Goal: Transaction & Acquisition: Download file/media

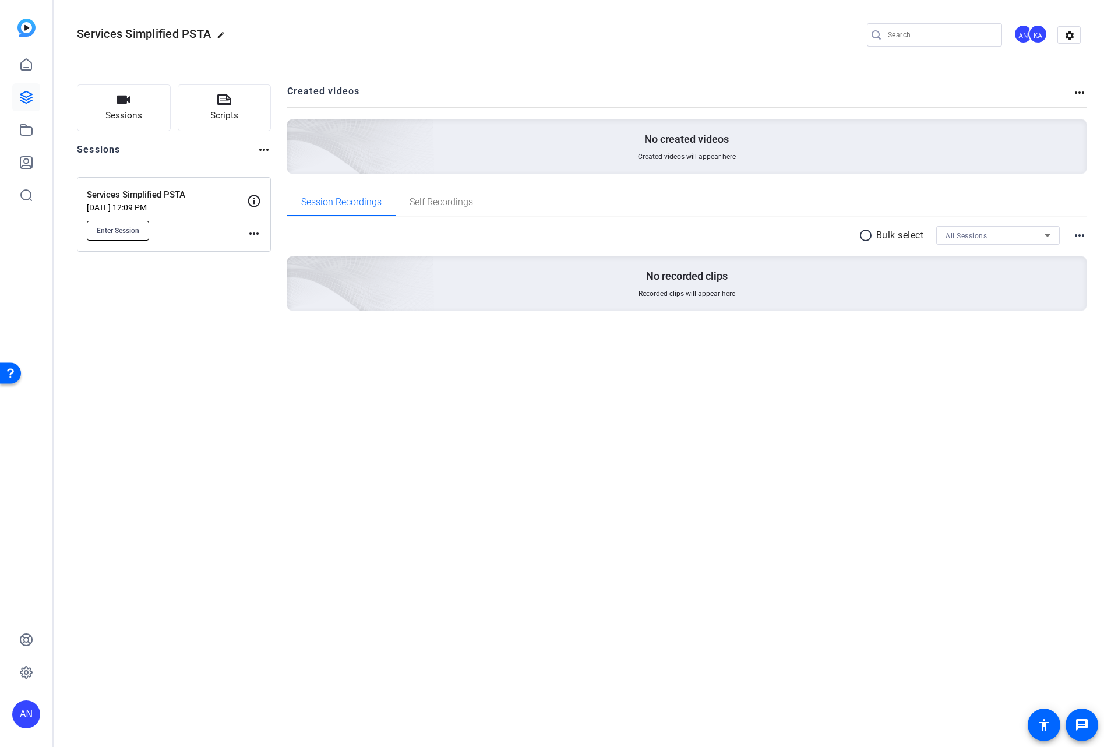
click at [128, 232] on span "Enter Session" at bounding box center [118, 230] width 43 height 9
click at [252, 235] on mat-icon "more_horiz" at bounding box center [254, 234] width 14 height 14
click at [269, 252] on span "Edit Session" at bounding box center [282, 251] width 53 height 14
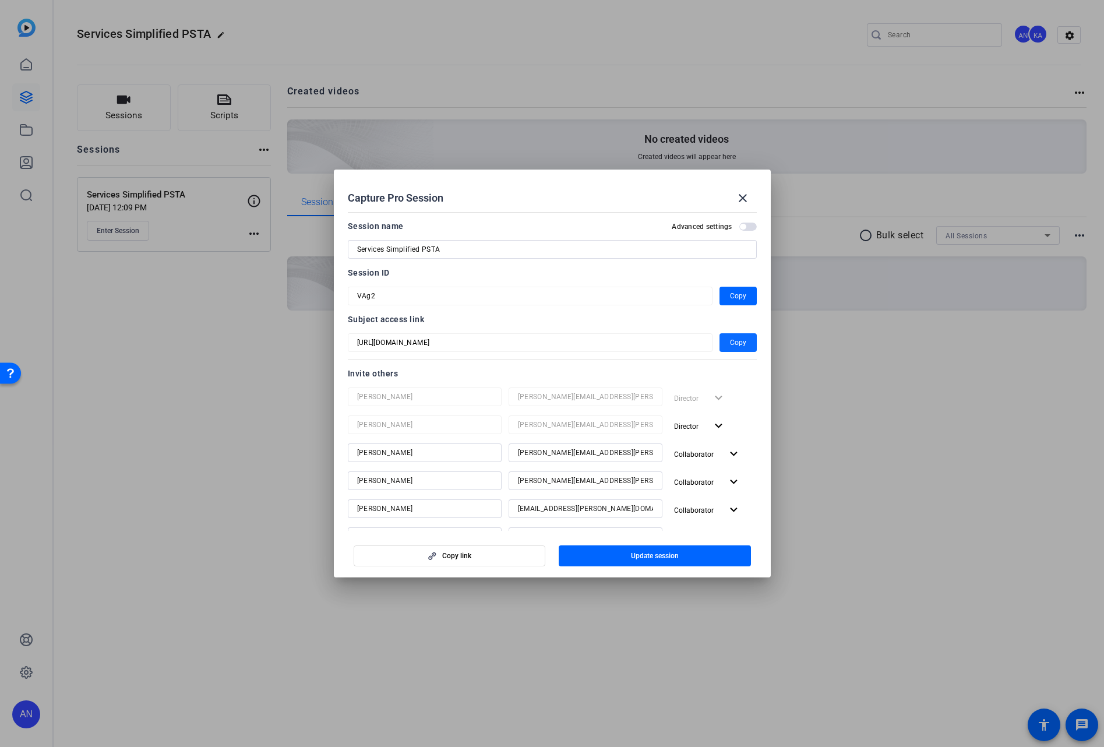
drag, startPoint x: 739, startPoint y: 344, endPoint x: 730, endPoint y: 346, distance: 9.5
click at [740, 344] on span "button" at bounding box center [738, 343] width 37 height 28
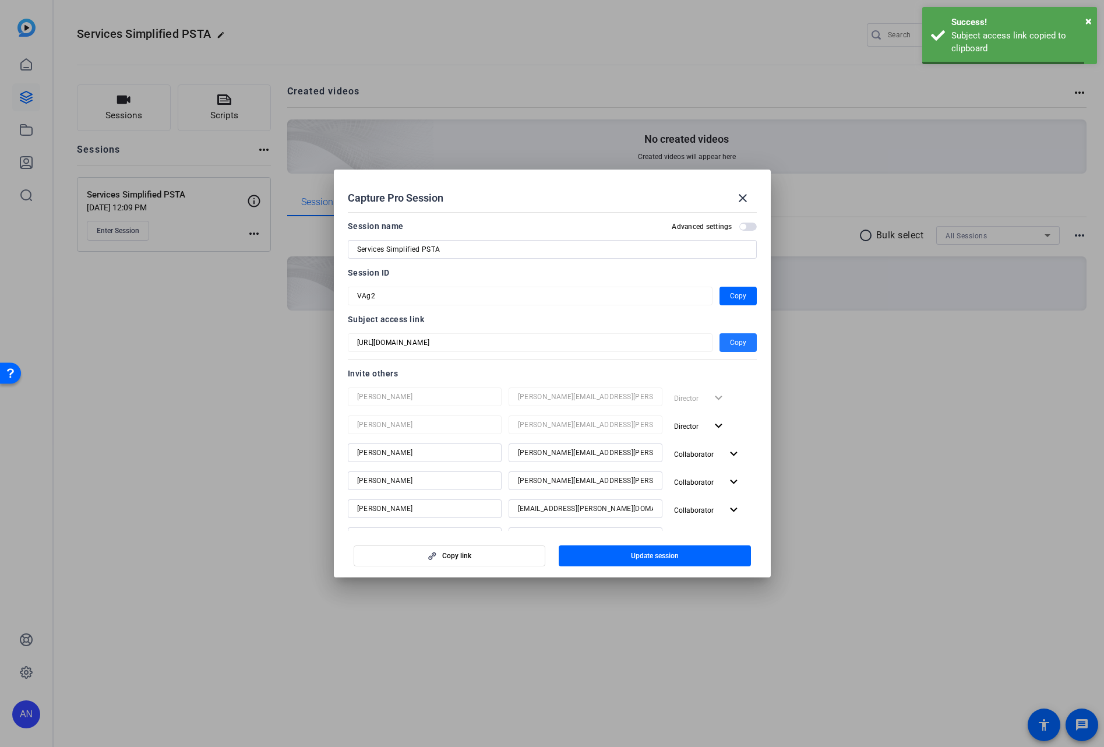
click at [244, 431] on div at bounding box center [552, 373] width 1104 height 747
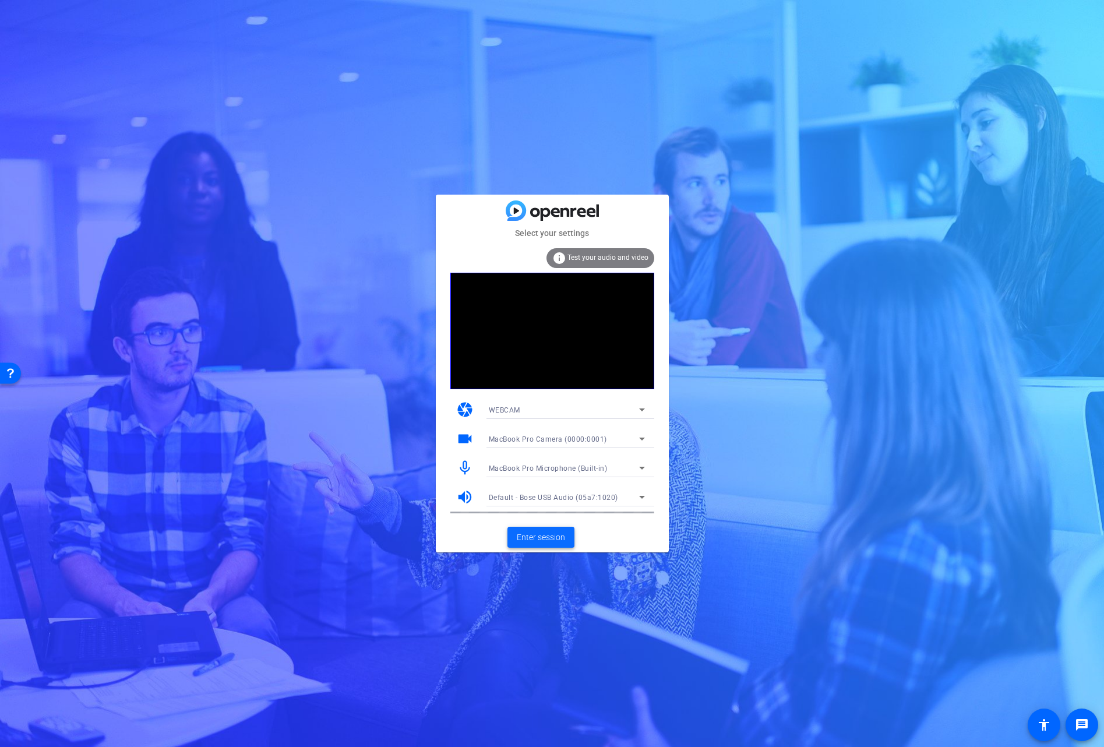
click at [549, 538] on span "Enter session" at bounding box center [541, 537] width 48 height 12
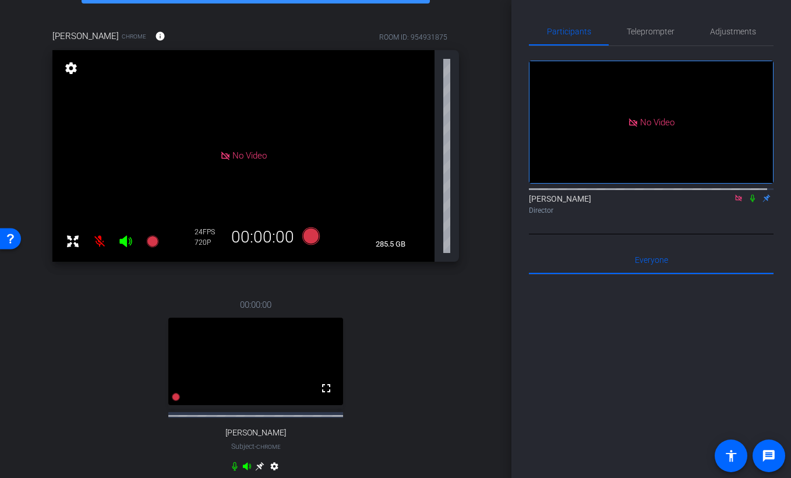
scroll to position [79, 0]
click at [692, 216] on div "Director" at bounding box center [651, 210] width 245 height 10
click at [750, 202] on icon at bounding box center [752, 199] width 5 height 8
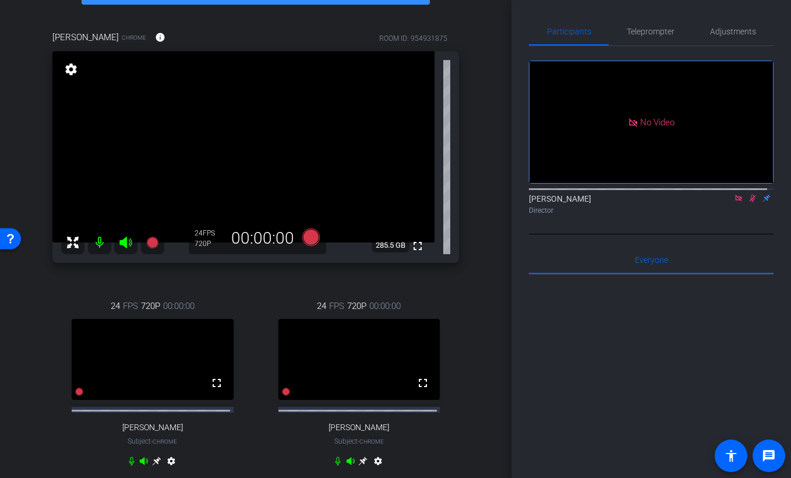
click at [750, 202] on icon at bounding box center [753, 199] width 6 height 8
click at [676, 219] on div "Adrian Nuno Director" at bounding box center [651, 202] width 245 height 36
click at [734, 202] on icon at bounding box center [738, 198] width 9 height 8
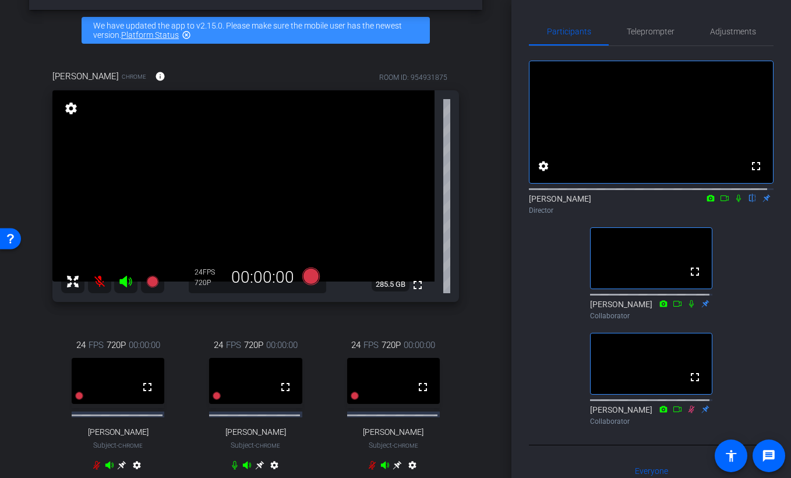
scroll to position [0, 0]
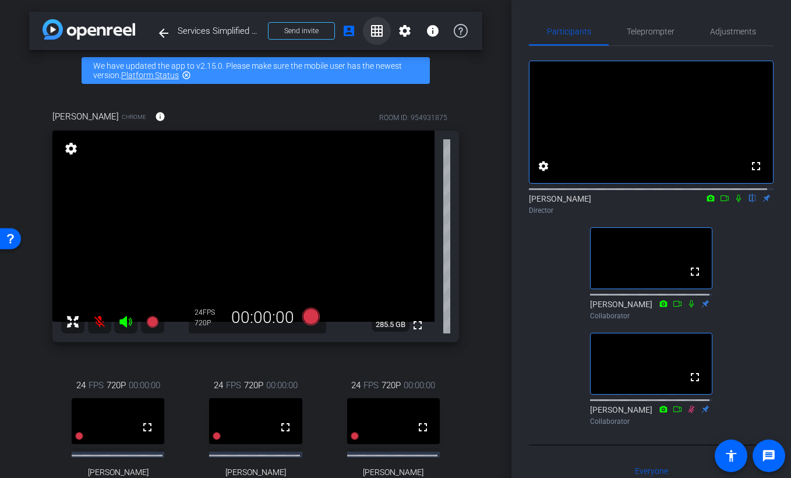
click at [370, 27] on mat-icon "grid_on" at bounding box center [377, 31] width 14 height 14
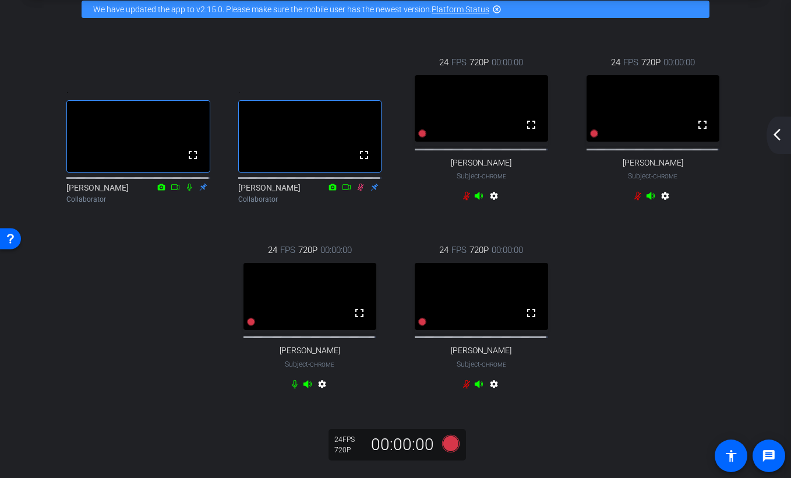
scroll to position [58, 0]
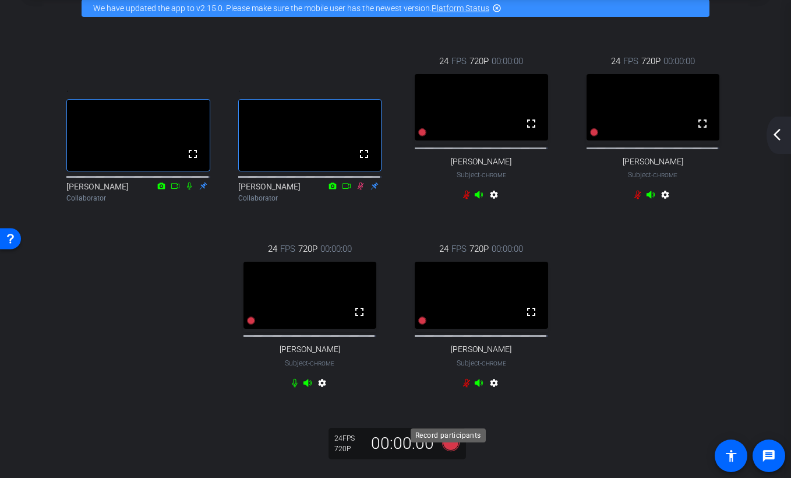
click at [450, 450] on icon at bounding box center [450, 441] width 17 height 17
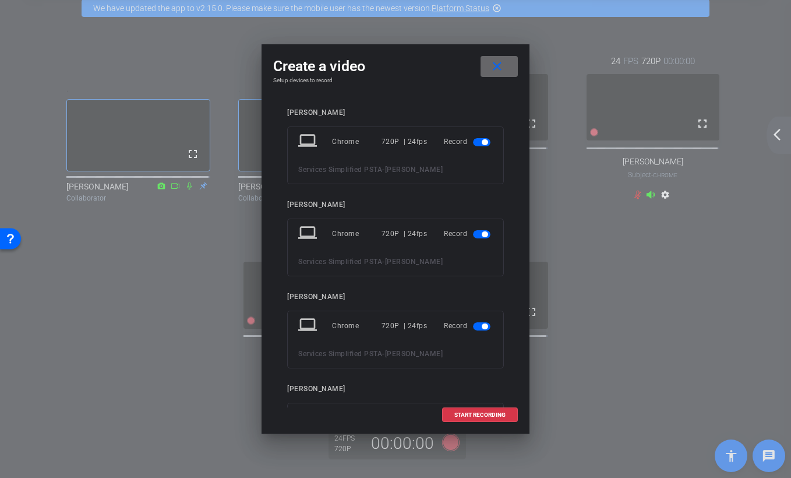
click at [509, 64] on span at bounding box center [499, 66] width 37 height 28
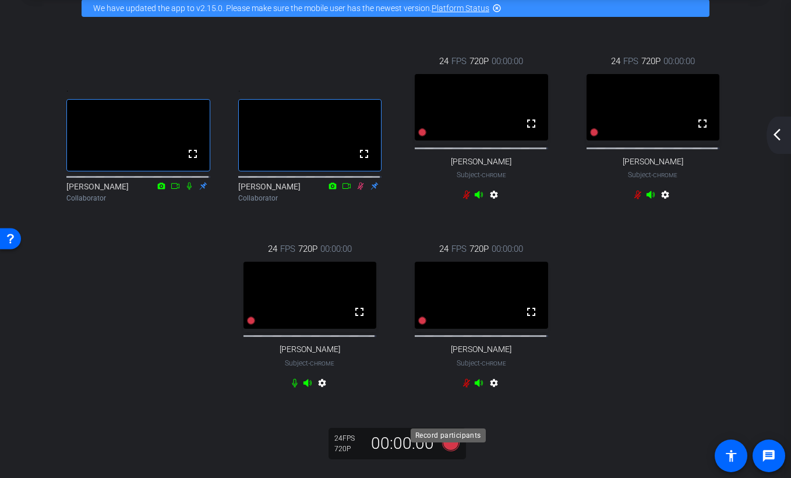
click at [446, 450] on icon at bounding box center [450, 441] width 17 height 17
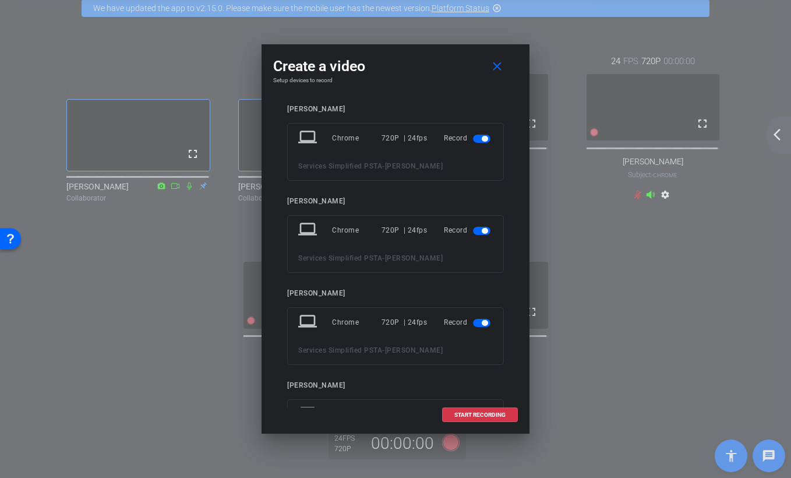
click at [482, 322] on span "button" at bounding box center [485, 323] width 6 height 6
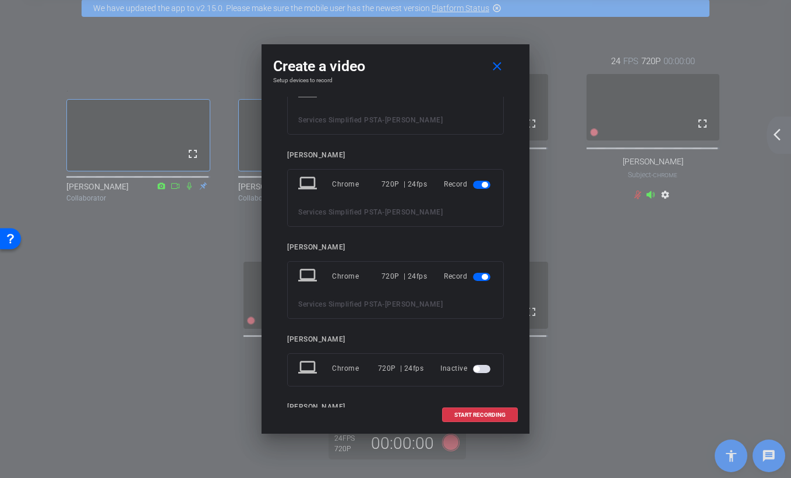
scroll to position [0, 0]
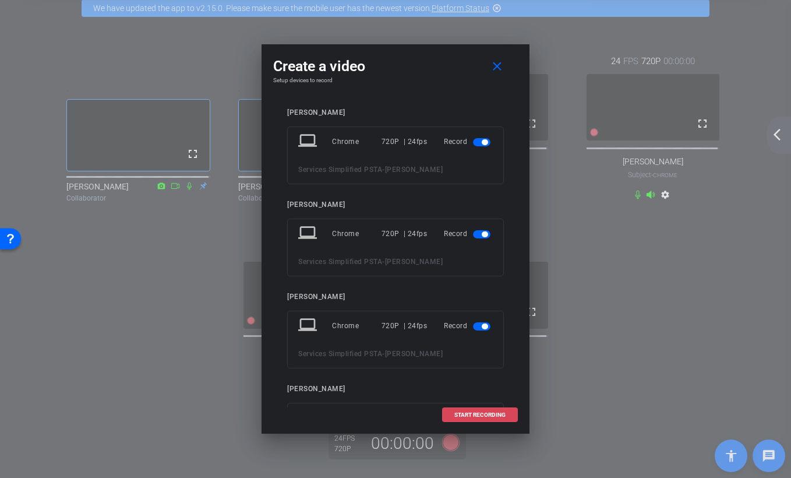
click at [466, 412] on span "START RECORDING" at bounding box center [479, 415] width 51 height 6
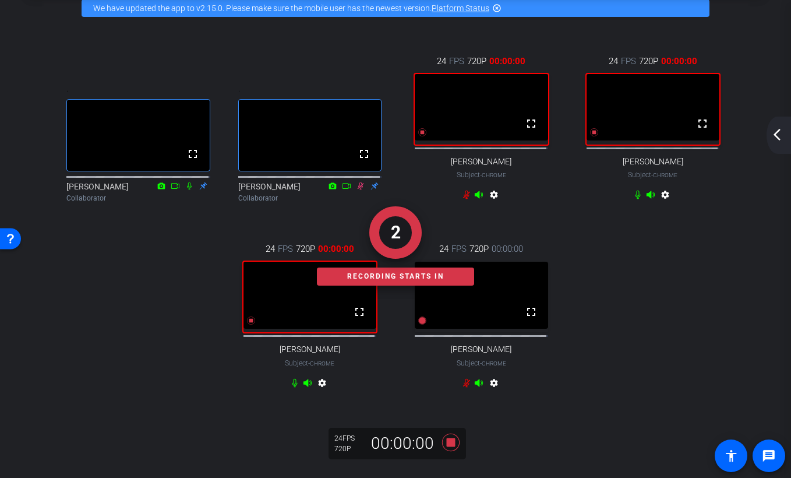
click at [780, 134] on mat-icon "arrow_back_ios_new" at bounding box center [777, 135] width 14 height 14
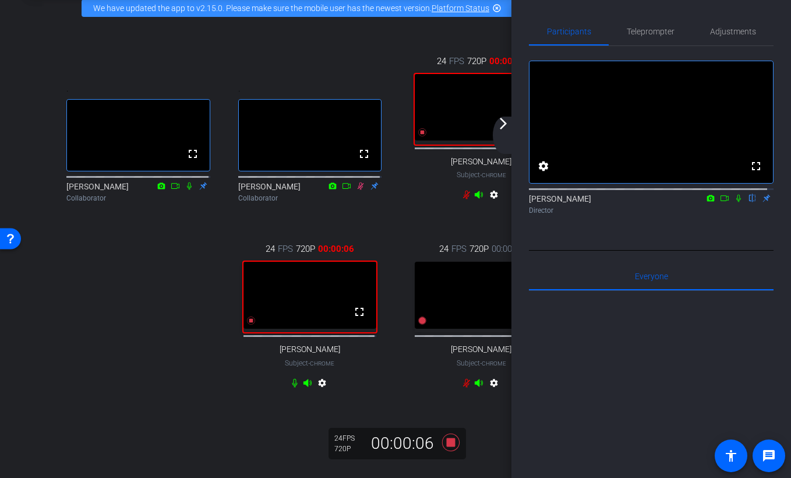
click at [503, 126] on mat-icon "arrow_forward_ios" at bounding box center [503, 124] width 14 height 14
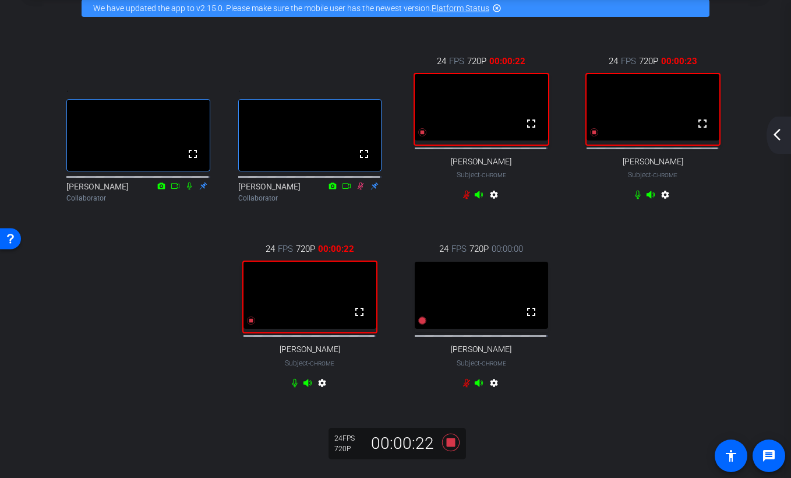
click at [462, 199] on icon at bounding box center [466, 194] width 9 height 9
click at [773, 129] on mat-icon "arrow_back_ios_new" at bounding box center [777, 135] width 14 height 14
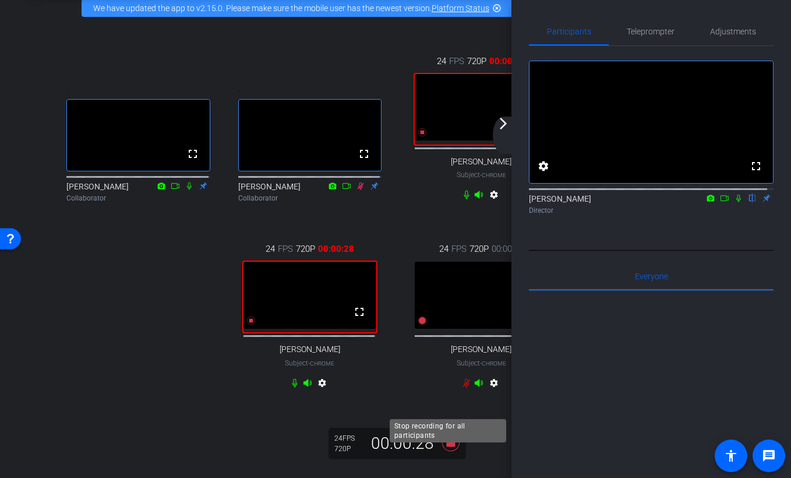
click at [449, 450] on icon at bounding box center [450, 441] width 17 height 17
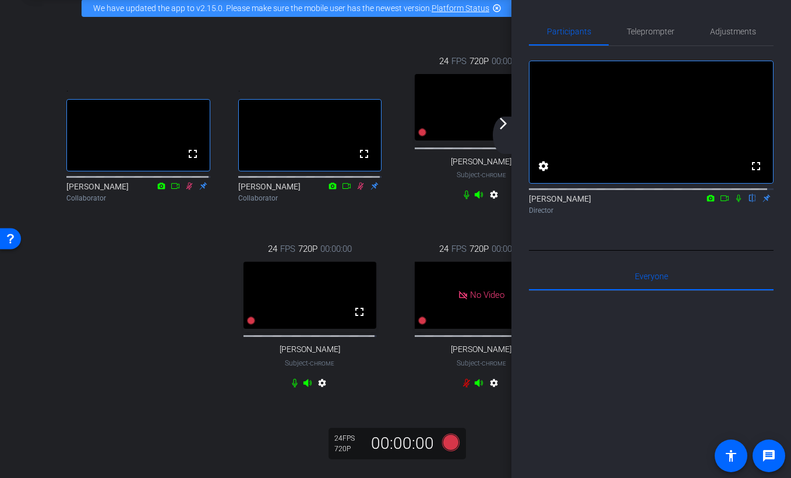
click at [506, 125] on mat-icon "arrow_forward_ios" at bounding box center [503, 124] width 14 height 14
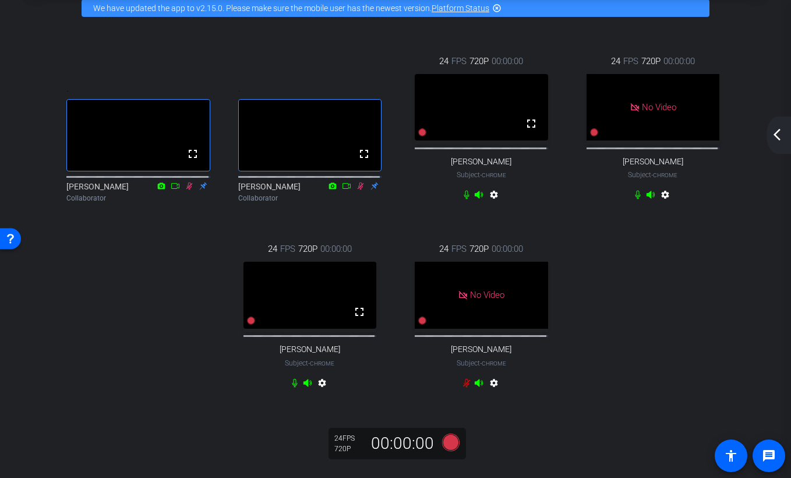
click at [661, 264] on div ". fullscreen Julian Jarzebowski Collaborator . fullscreen Grace McSweeney Colla…" at bounding box center [395, 224] width 686 height 376
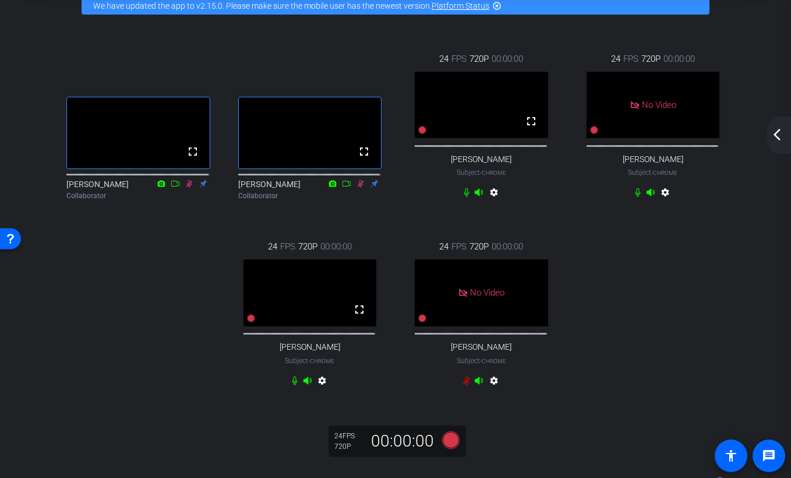
scroll to position [69, 0]
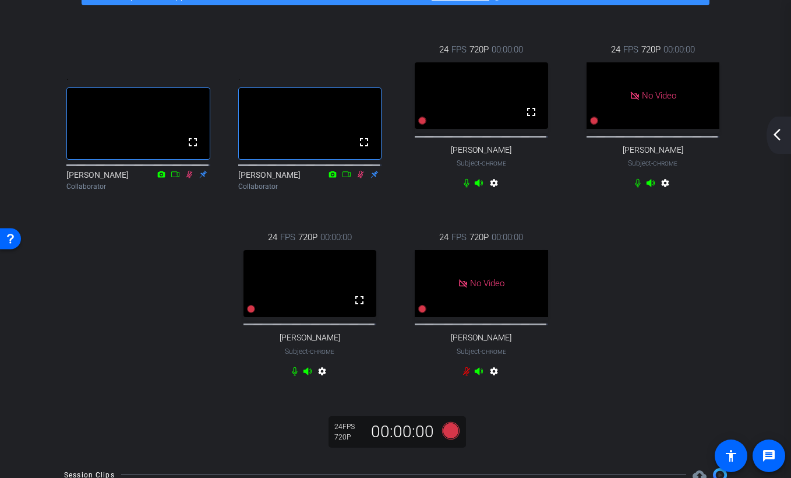
click at [773, 138] on mat-icon "arrow_back_ios_new" at bounding box center [777, 135] width 14 height 14
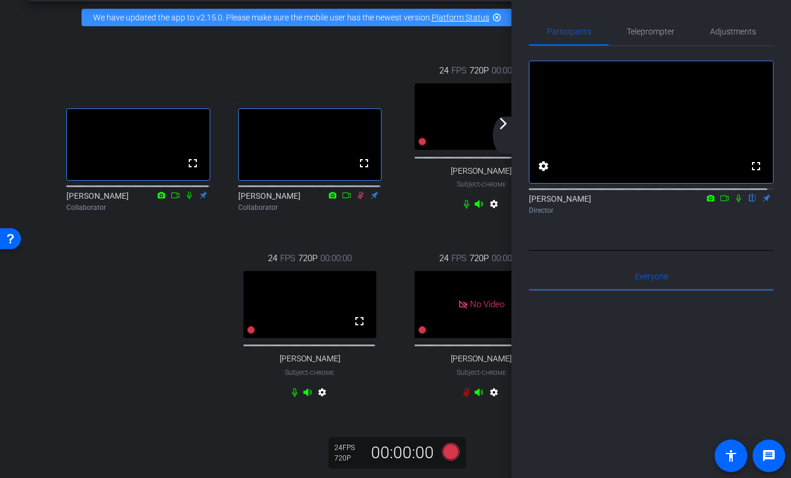
scroll to position [48, 0]
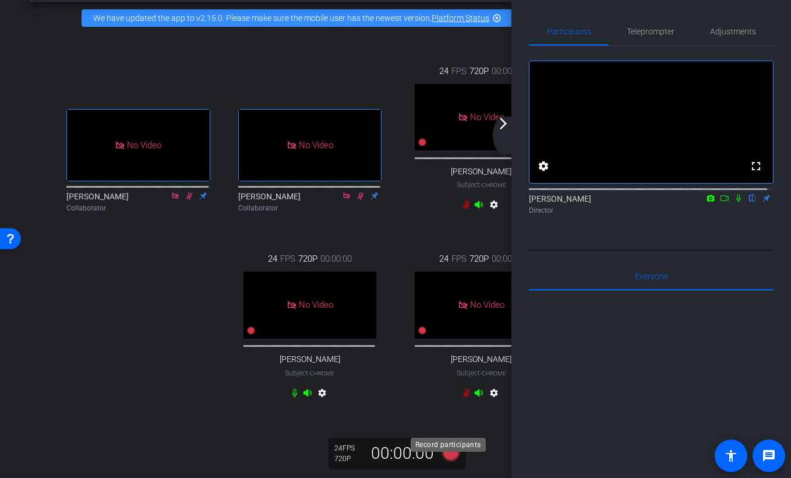
click at [450, 460] on icon at bounding box center [450, 451] width 17 height 17
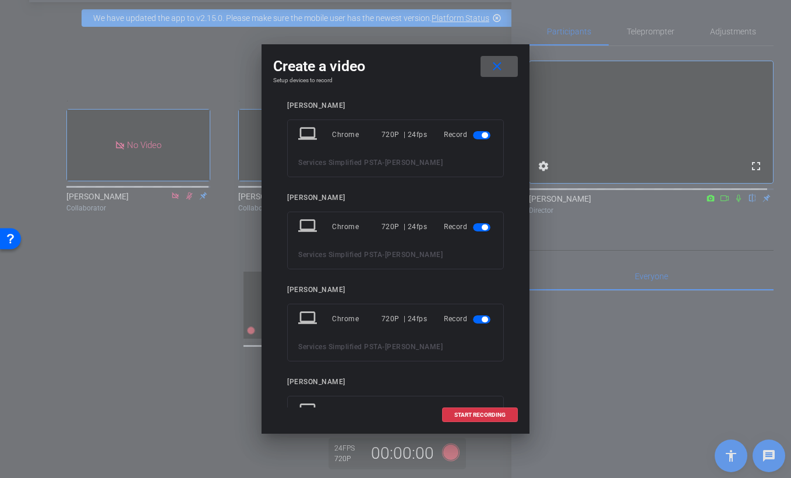
scroll to position [100, 0]
click at [473, 322] on mat-slide-toggle at bounding box center [483, 318] width 20 height 14
click at [473, 319] on span "button" at bounding box center [481, 318] width 17 height 8
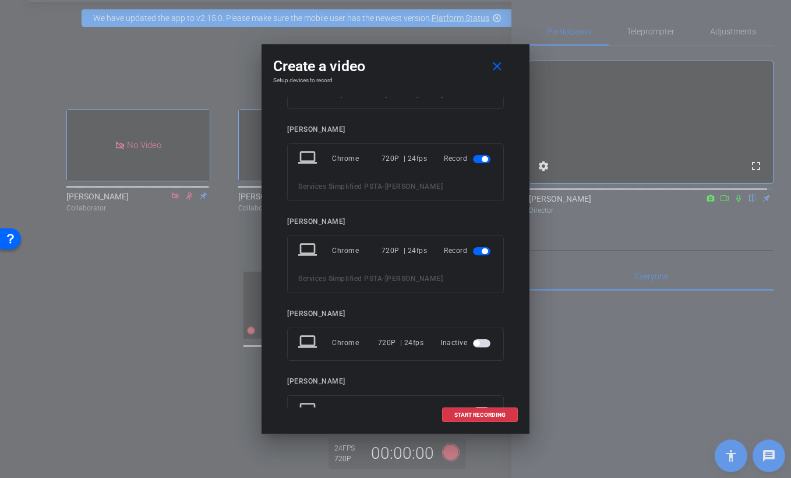
scroll to position [0, 0]
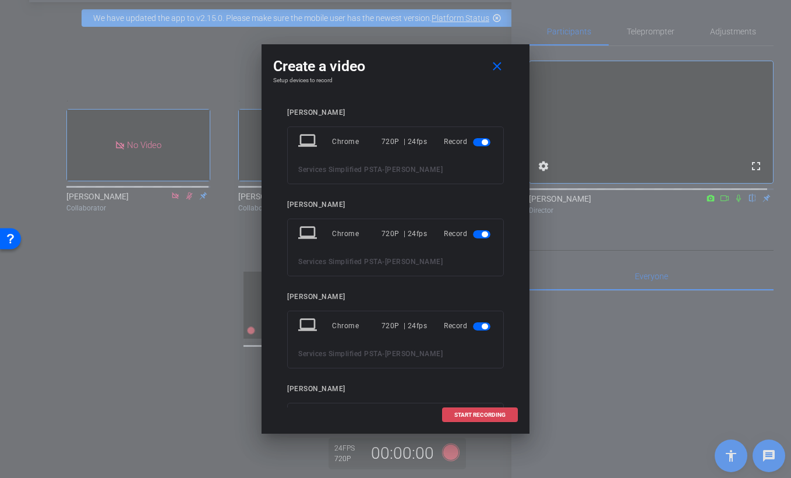
click at [481, 412] on span "START RECORDING" at bounding box center [479, 415] width 51 height 6
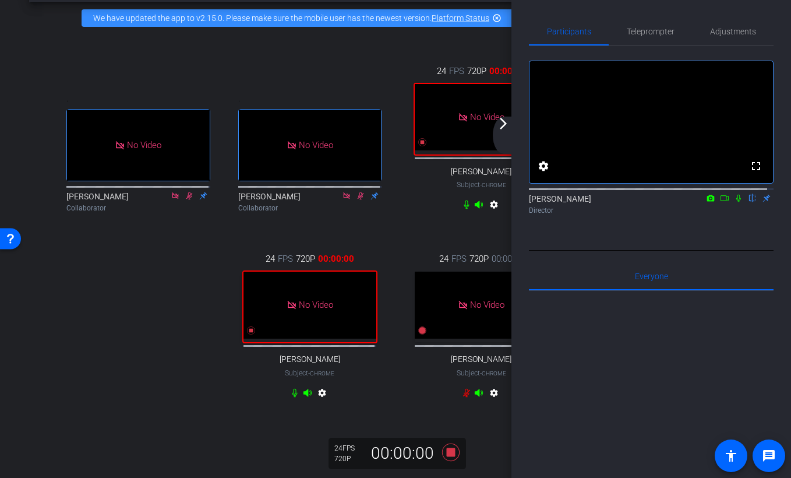
click at [736, 202] on icon at bounding box center [738, 199] width 5 height 8
click at [720, 202] on icon at bounding box center [724, 198] width 9 height 8
click at [502, 124] on mat-icon "arrow_forward_ios" at bounding box center [503, 124] width 14 height 14
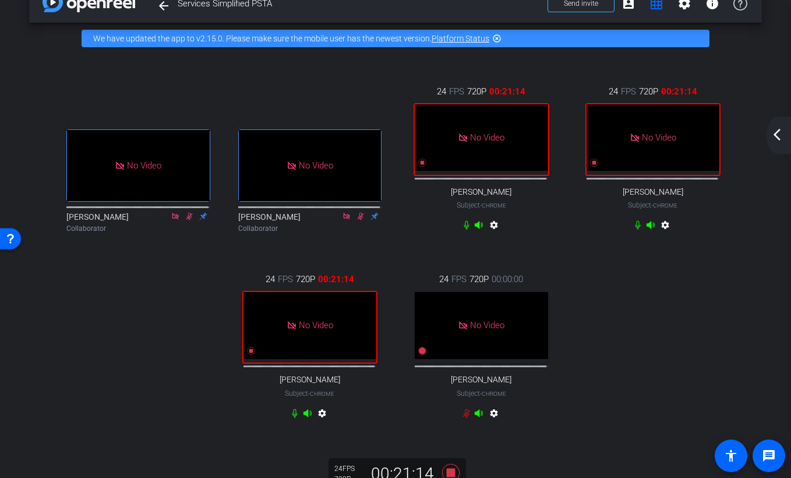
scroll to position [217, 0]
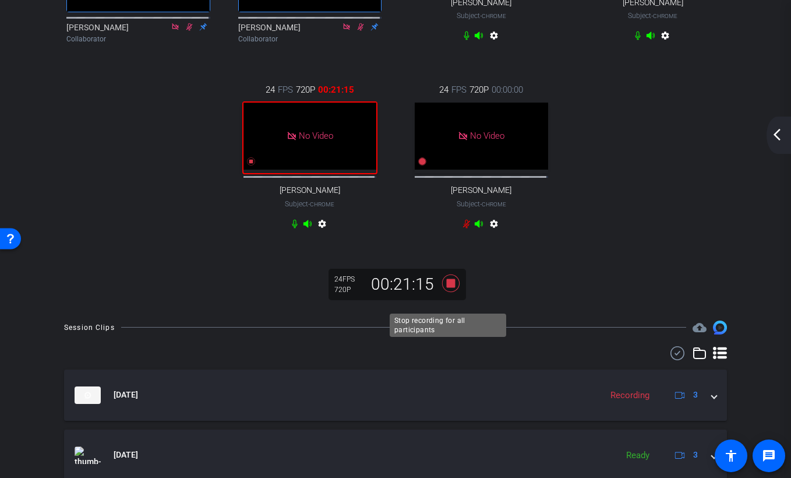
click at [446, 291] on icon at bounding box center [450, 282] width 17 height 17
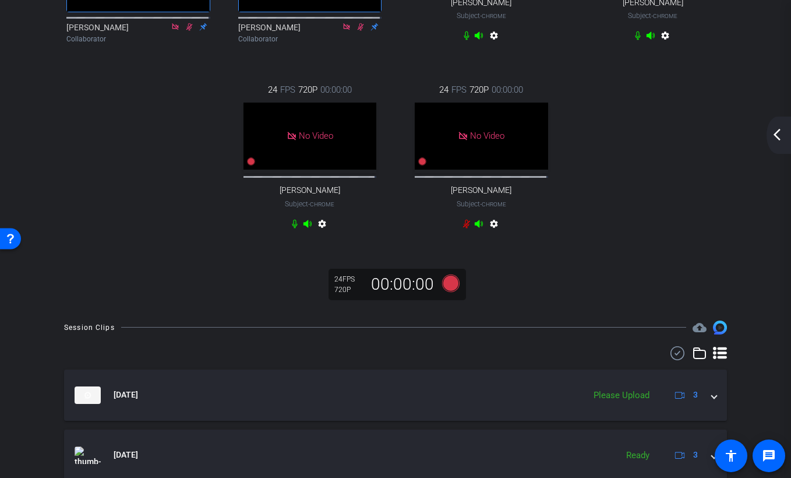
scroll to position [2, 0]
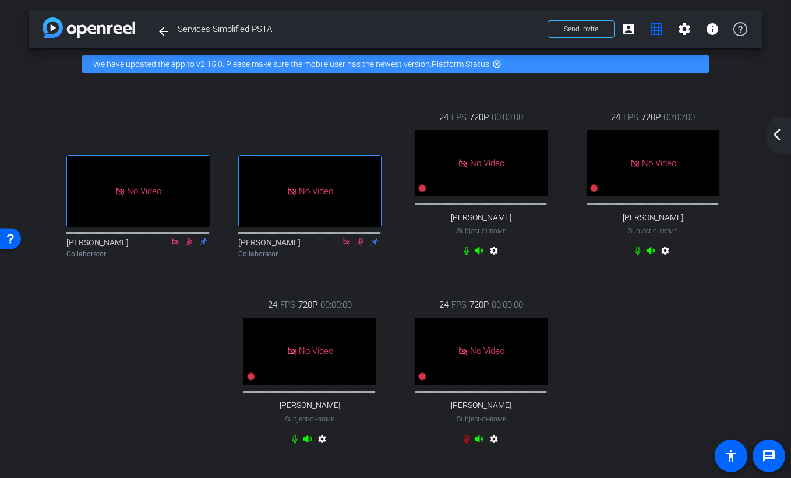
click at [776, 132] on mat-icon "arrow_back_ios_new" at bounding box center [777, 135] width 14 height 14
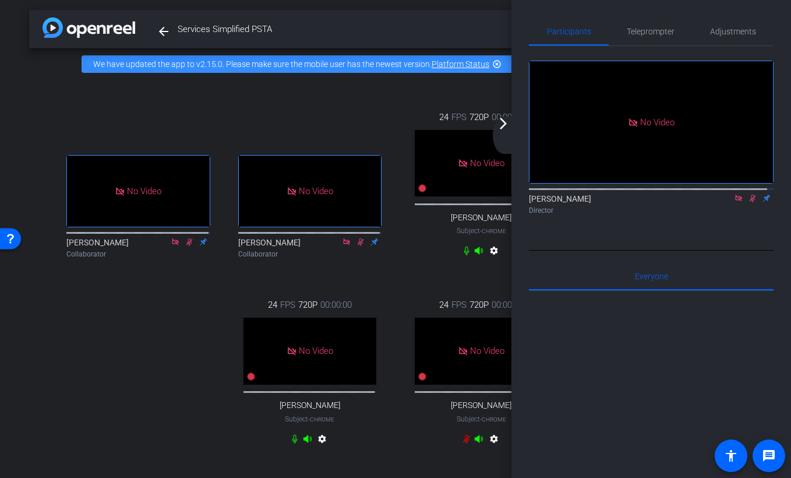
click at [748, 202] on icon at bounding box center [752, 198] width 9 height 8
click at [734, 202] on icon at bounding box center [738, 198] width 9 height 8
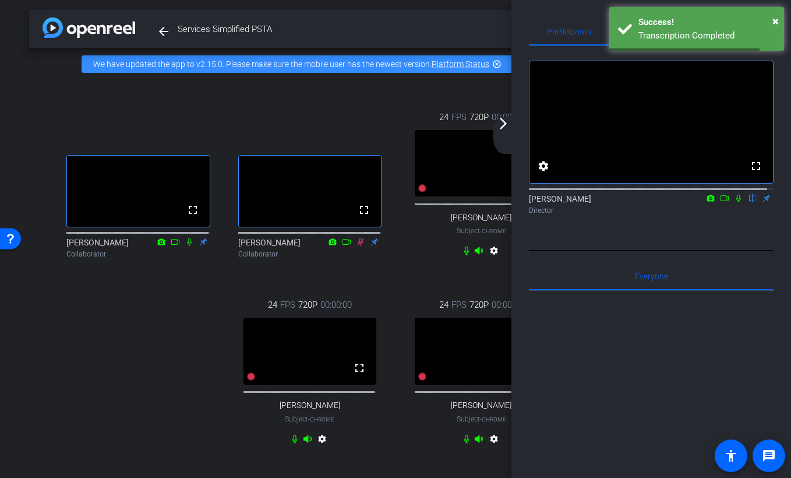
click at [505, 129] on mat-icon "arrow_forward_ios" at bounding box center [503, 124] width 14 height 14
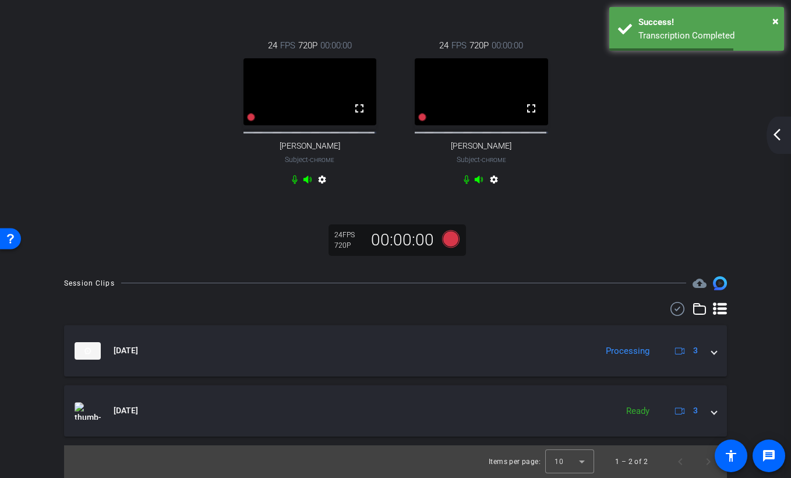
scroll to position [276, 0]
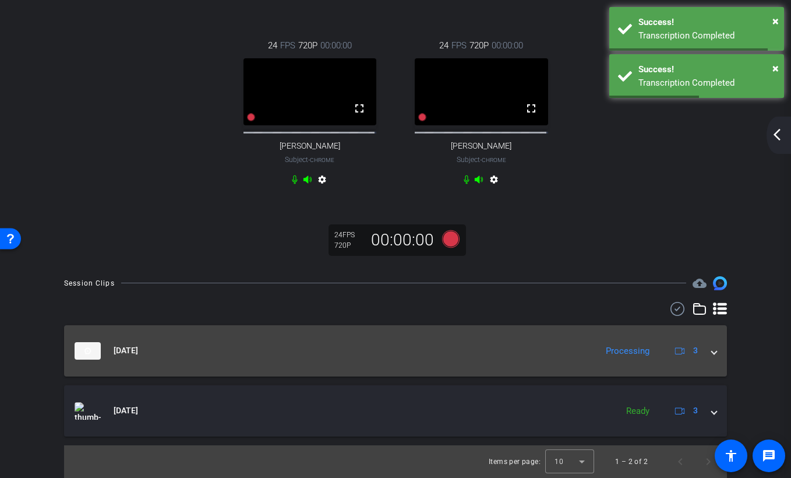
click at [712, 353] on span at bounding box center [714, 350] width 5 height 12
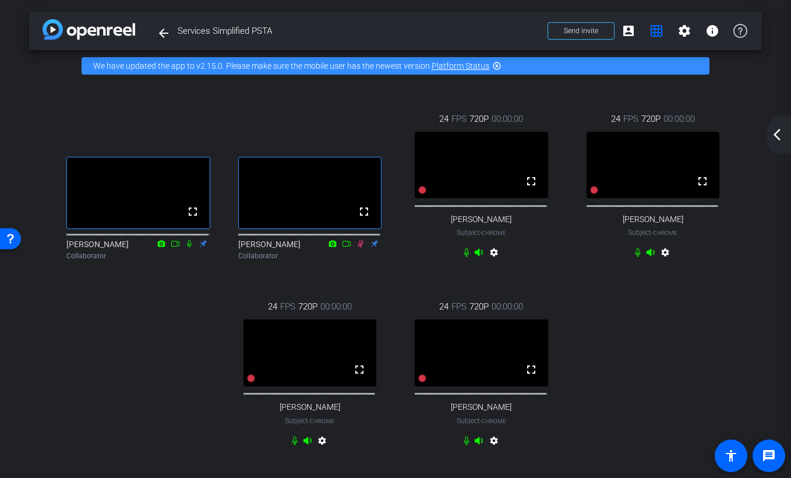
scroll to position [239, 0]
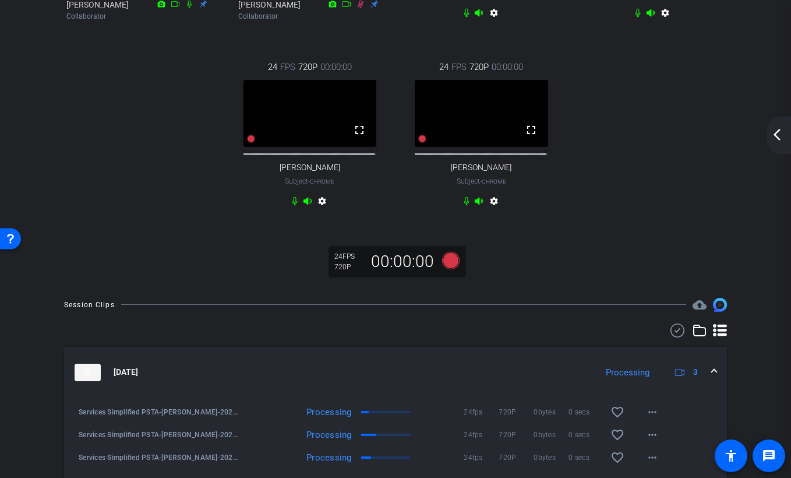
click at [774, 140] on mat-icon "arrow_back_ios_new" at bounding box center [777, 135] width 14 height 14
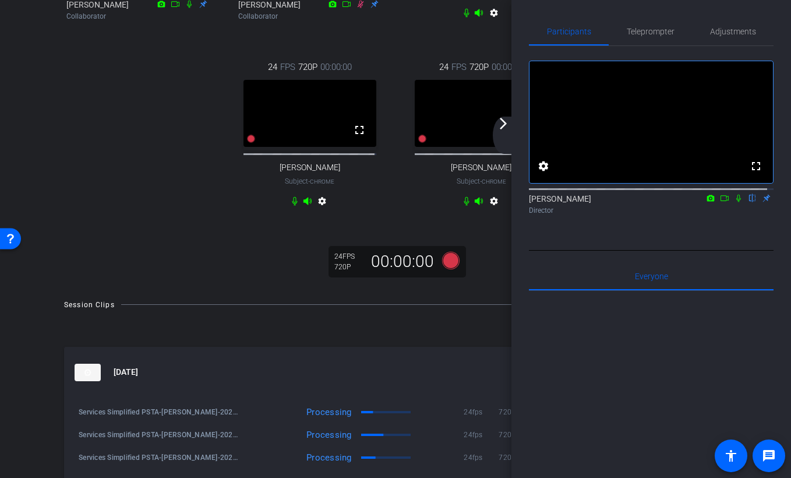
click at [503, 129] on mat-icon "arrow_forward_ios" at bounding box center [503, 124] width 14 height 14
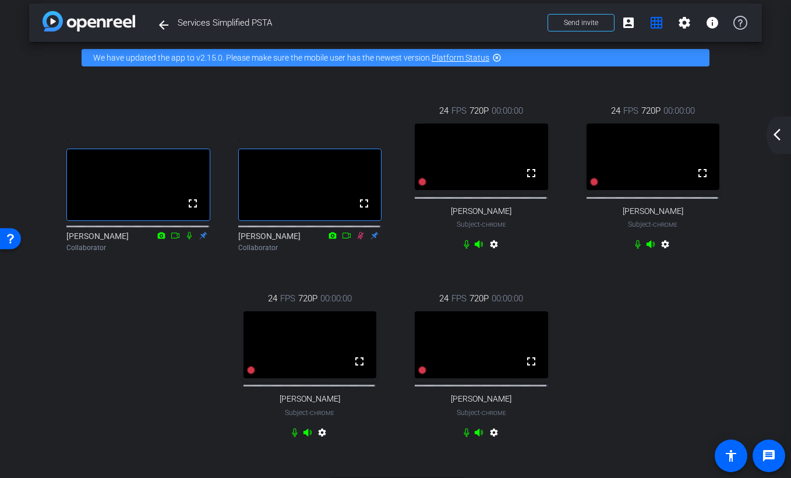
scroll to position [87, 0]
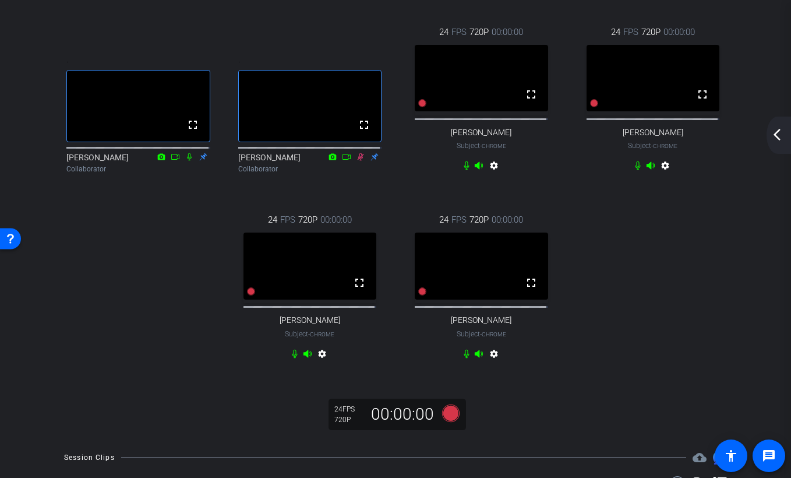
click at [773, 139] on mat-icon "arrow_back_ios_new" at bounding box center [777, 135] width 14 height 14
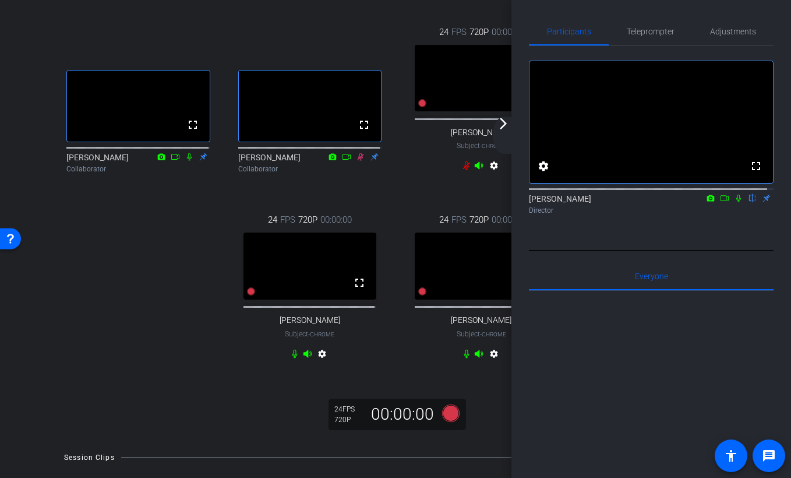
click at [734, 202] on icon at bounding box center [738, 198] width 9 height 8
click at [735, 202] on icon at bounding box center [738, 198] width 9 height 8
click at [504, 124] on mat-icon "arrow_forward_ios" at bounding box center [503, 124] width 14 height 14
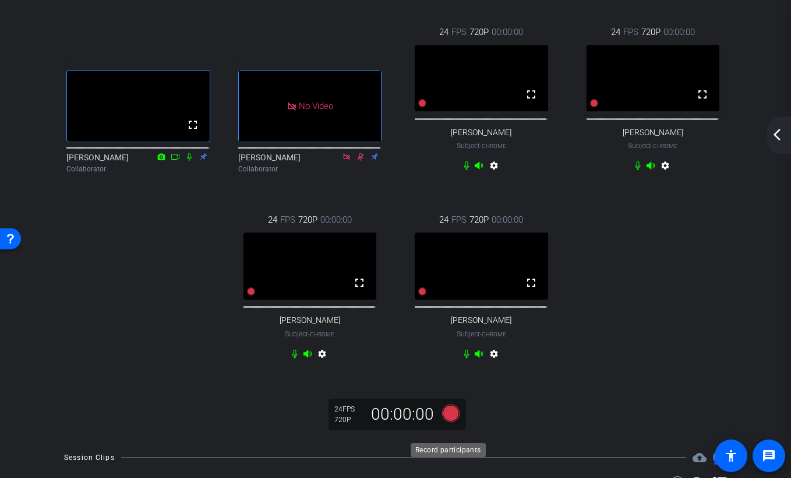
click at [450, 421] on icon at bounding box center [450, 412] width 17 height 17
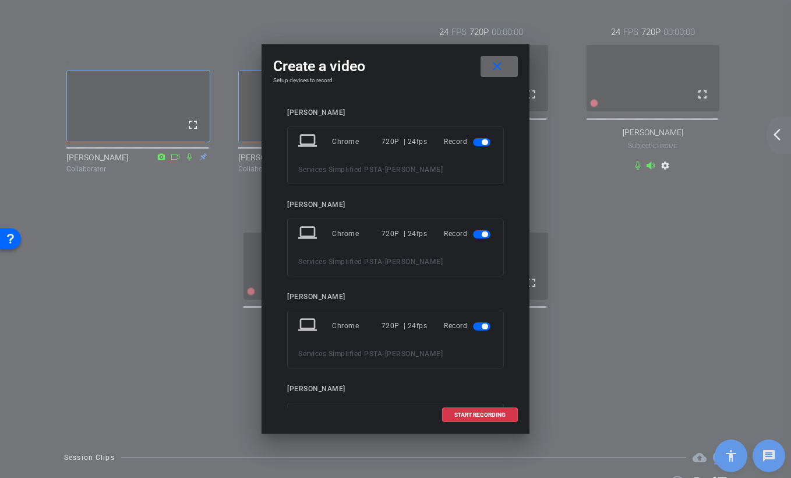
click at [506, 63] on span at bounding box center [499, 66] width 37 height 28
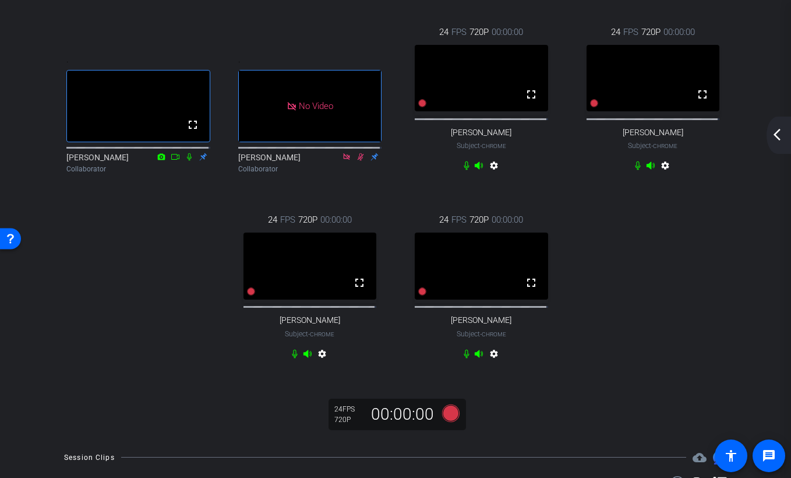
click at [771, 136] on mat-icon "arrow_back_ios_new" at bounding box center [777, 135] width 14 height 14
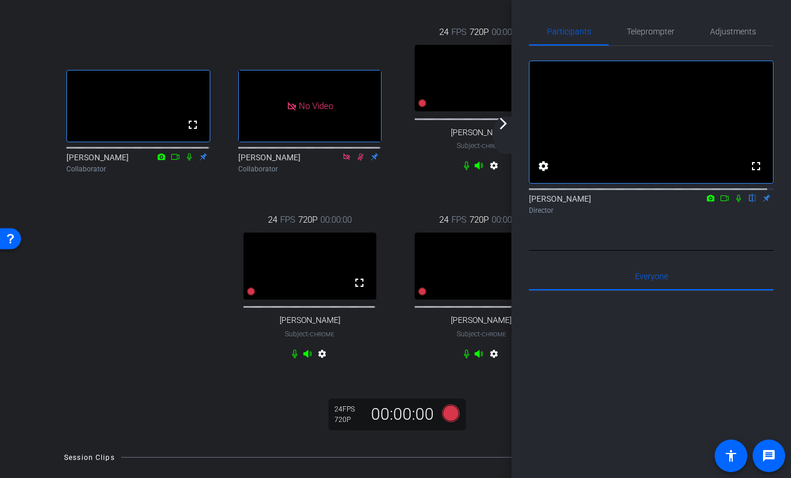
click at [505, 122] on mat-icon "arrow_forward_ios" at bounding box center [503, 124] width 14 height 14
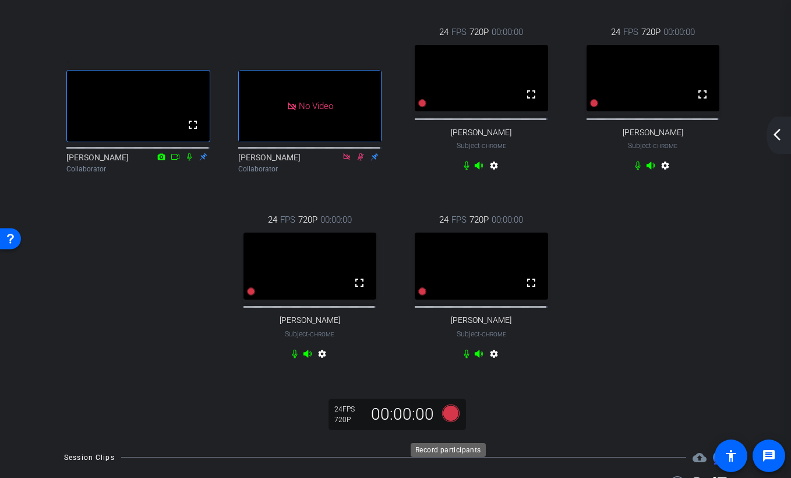
click at [452, 421] on icon at bounding box center [450, 412] width 17 height 17
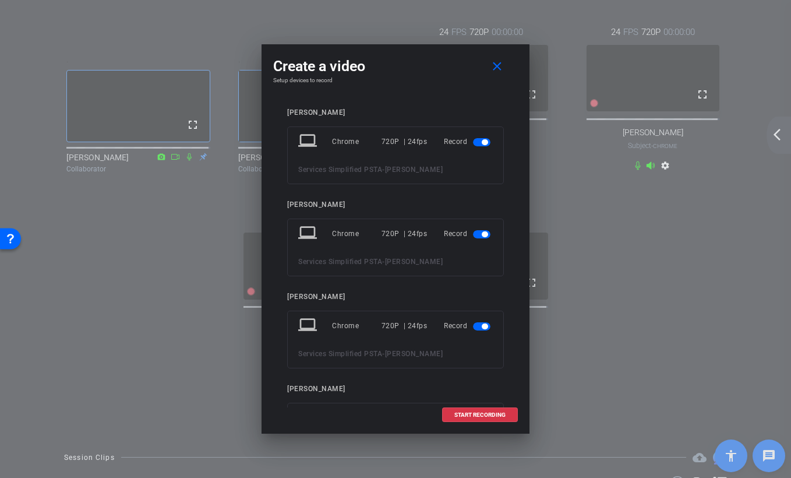
click at [481, 139] on span "button" at bounding box center [481, 142] width 17 height 8
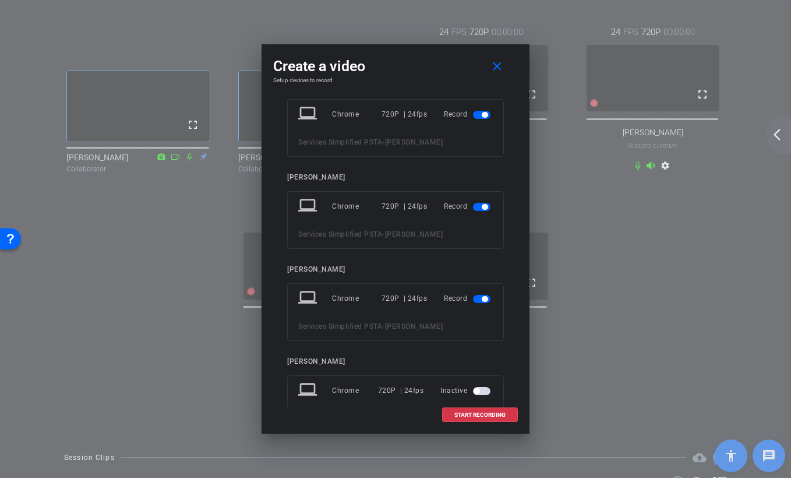
scroll to position [97, 0]
click at [482, 295] on span "button" at bounding box center [485, 297] width 6 height 6
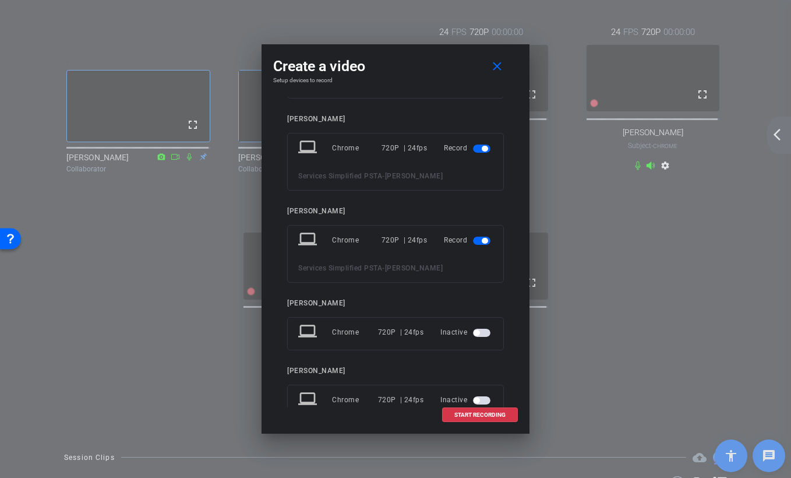
scroll to position [0, 0]
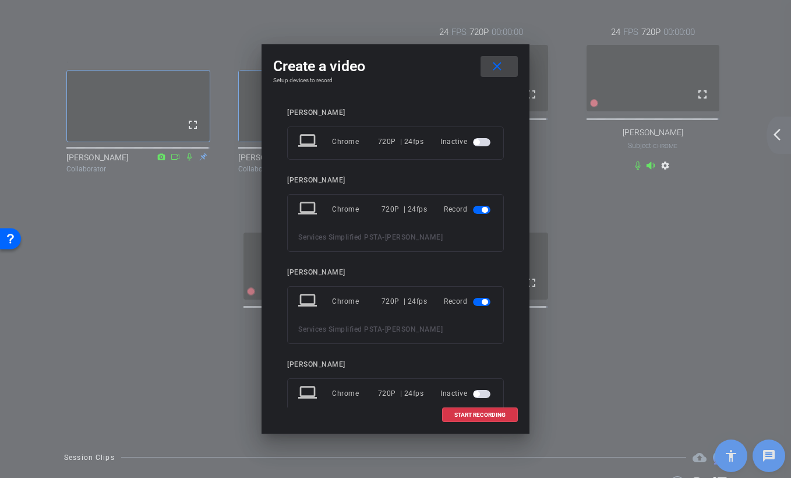
click at [506, 64] on span at bounding box center [499, 66] width 37 height 28
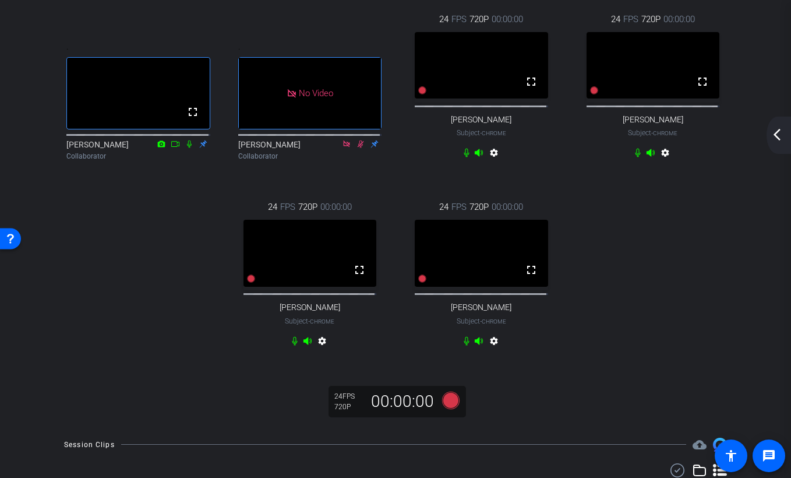
scroll to position [102, 0]
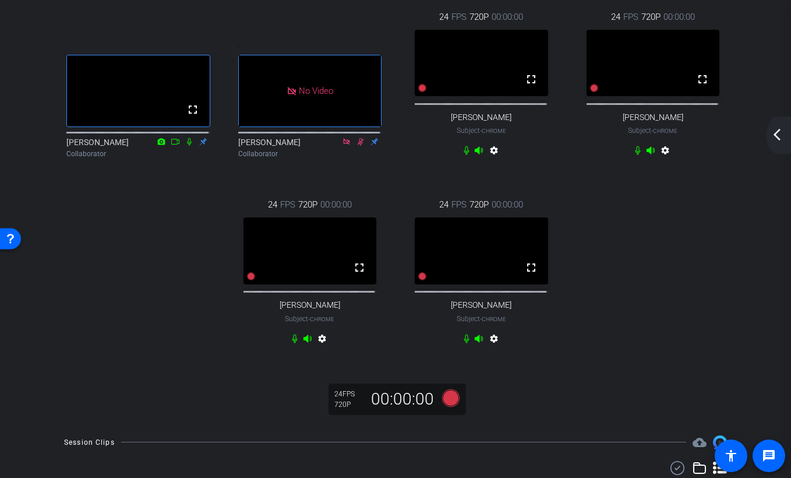
click at [772, 138] on mat-icon "arrow_back_ios_new" at bounding box center [777, 135] width 14 height 14
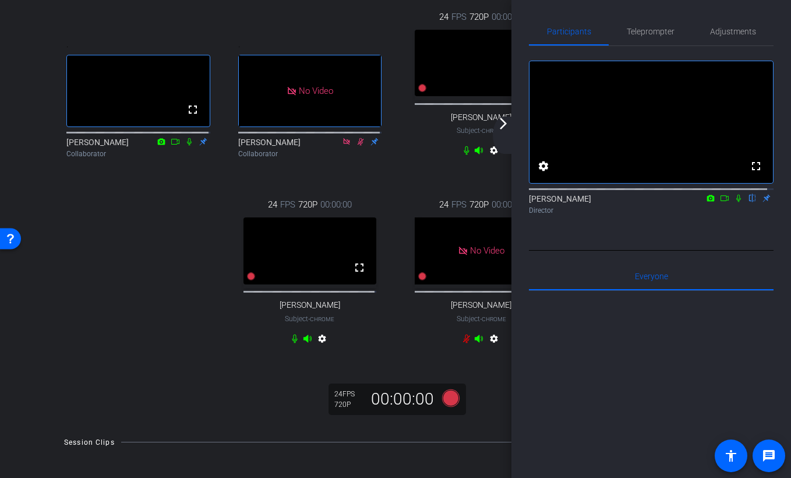
click at [609, 235] on div "fullscreen settings Adrian Nuno flip Director" at bounding box center [651, 140] width 245 height 189
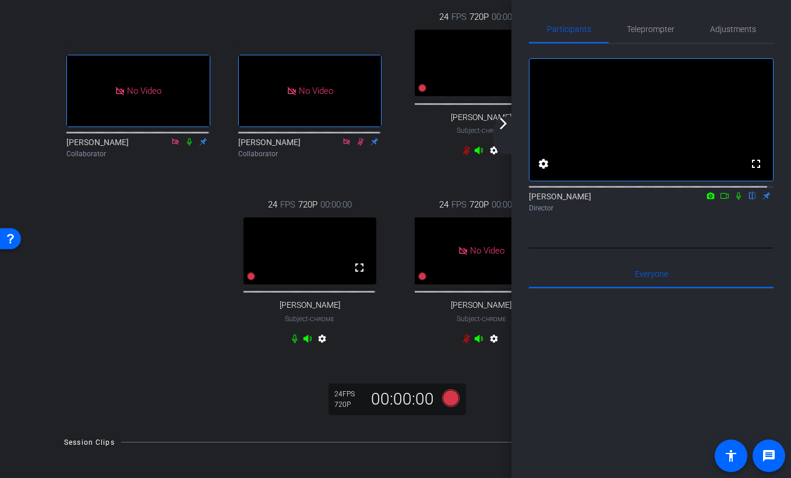
click at [504, 125] on mat-icon "arrow_forward_ios" at bounding box center [503, 124] width 14 height 14
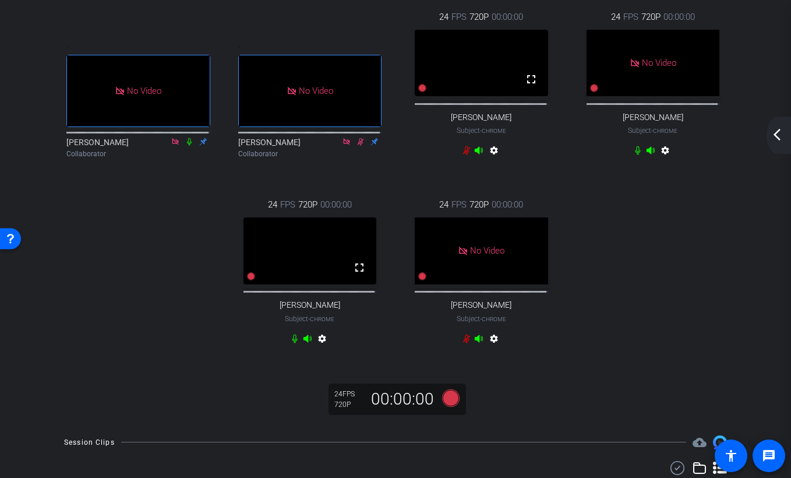
scroll to position [0, 0]
click at [447, 406] on icon at bounding box center [450, 397] width 17 height 17
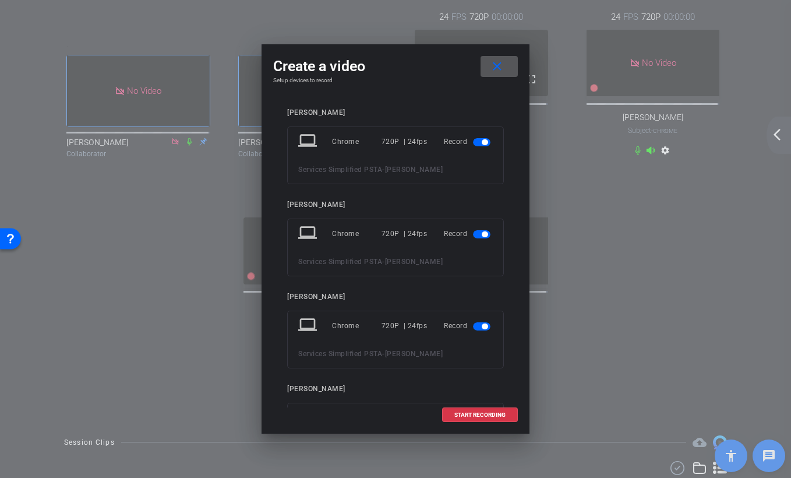
click at [481, 138] on span "button" at bounding box center [481, 142] width 17 height 8
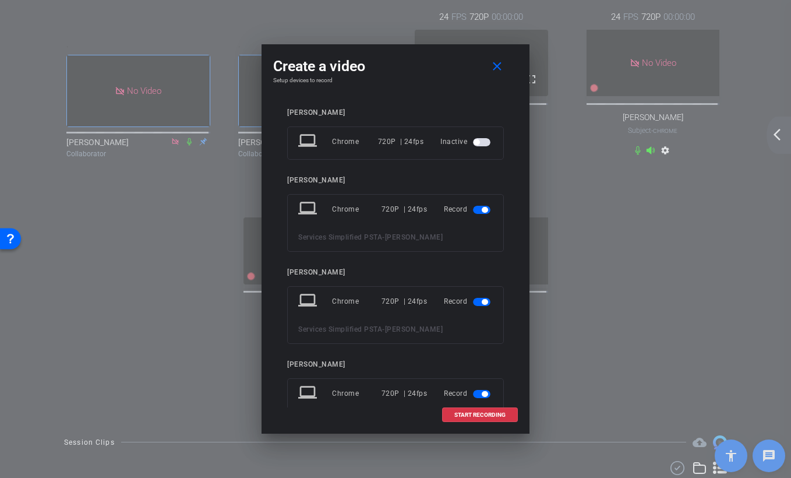
click at [482, 393] on span "button" at bounding box center [485, 394] width 6 height 6
click at [470, 418] on span "START RECORDING" at bounding box center [479, 415] width 51 height 6
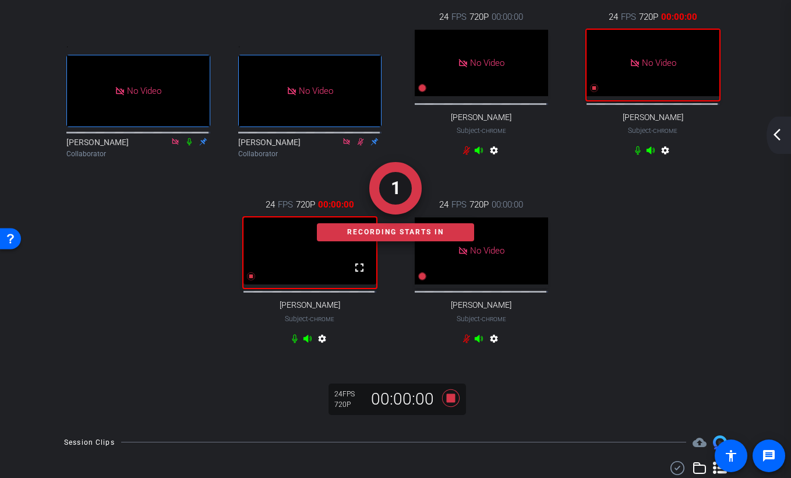
click at [775, 133] on mat-icon "arrow_back_ios_new" at bounding box center [777, 135] width 14 height 14
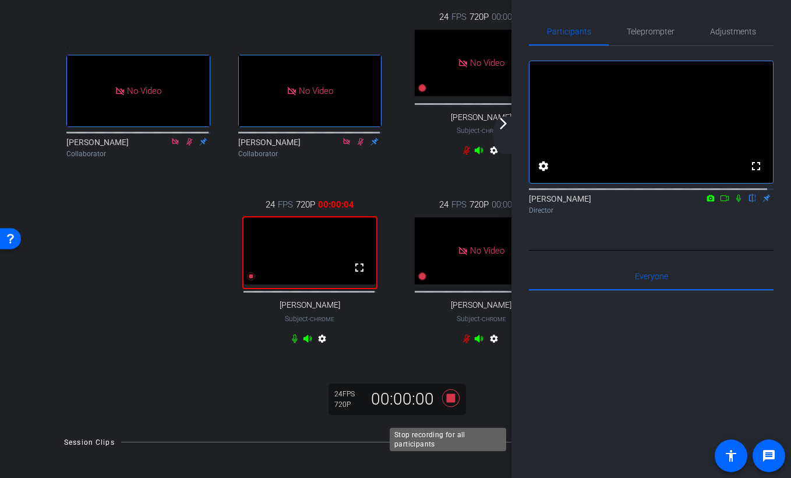
click at [450, 406] on icon at bounding box center [450, 397] width 17 height 17
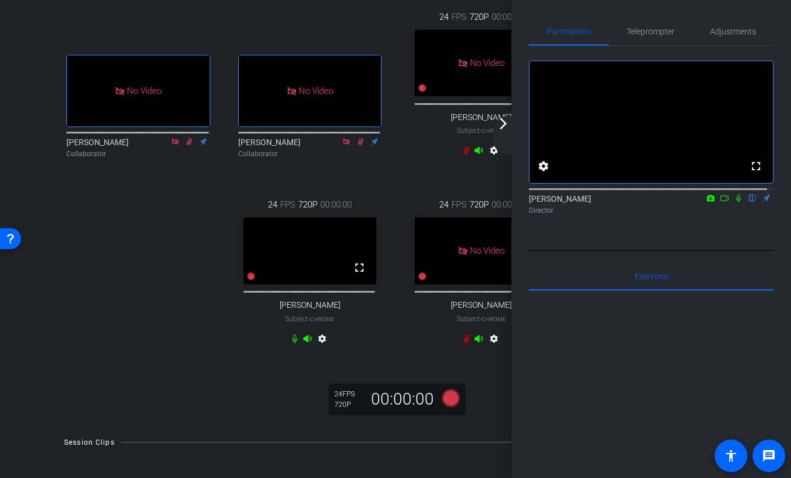
click at [506, 124] on mat-icon "arrow_forward_ios" at bounding box center [503, 124] width 14 height 14
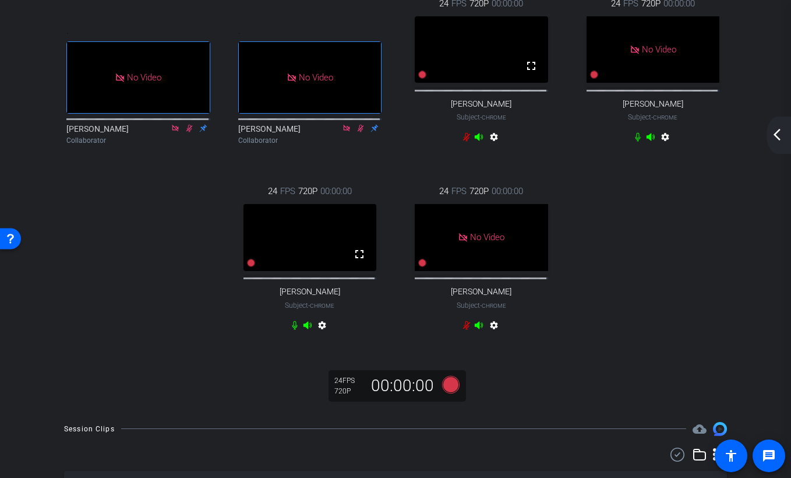
scroll to position [102, 0]
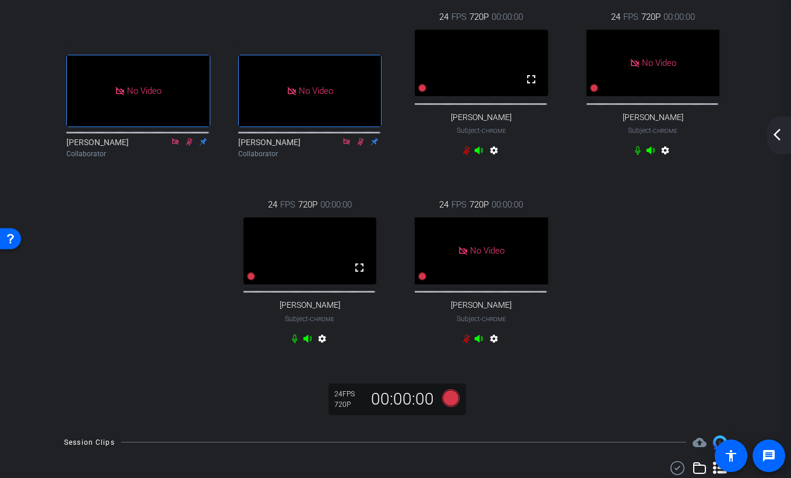
click at [462, 160] on div "settings" at bounding box center [481, 153] width 39 height 14
click at [463, 155] on icon at bounding box center [466, 150] width 9 height 9
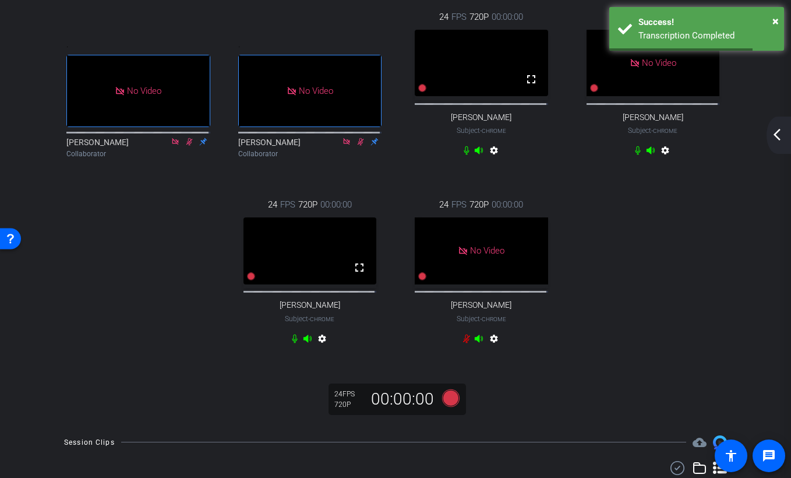
click at [775, 133] on mat-icon "arrow_back_ios_new" at bounding box center [777, 135] width 14 height 14
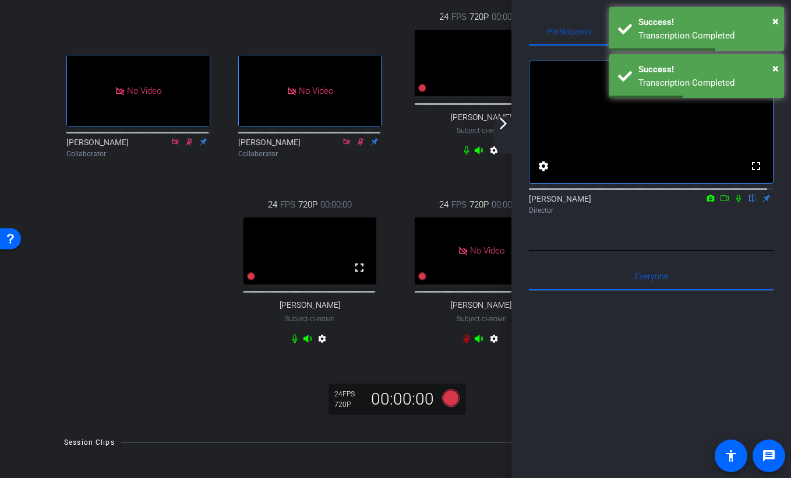
click at [500, 124] on mat-icon "arrow_forward_ios" at bounding box center [503, 124] width 14 height 14
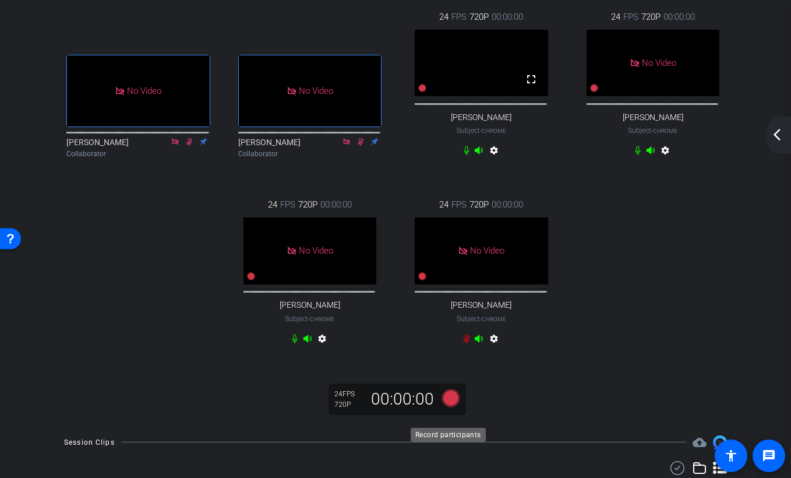
click at [450, 406] on icon at bounding box center [450, 397] width 17 height 17
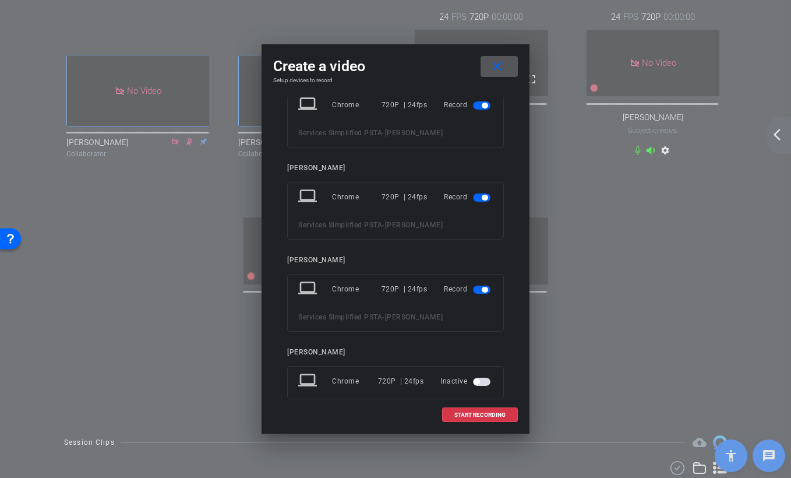
scroll to position [149, 0]
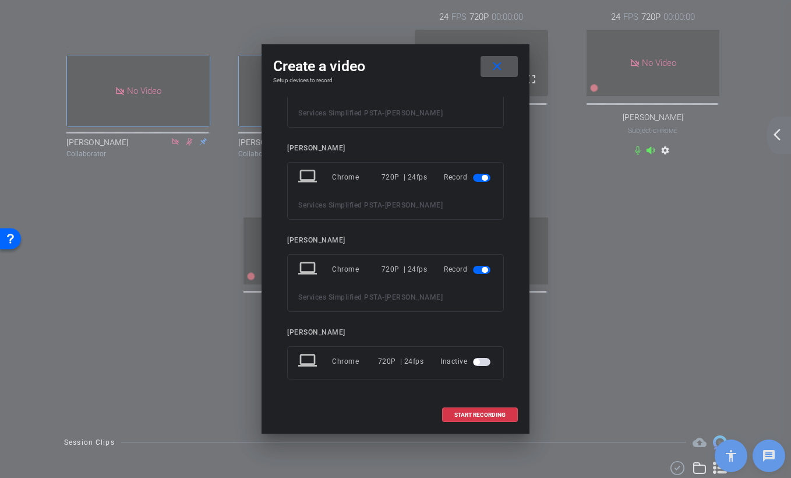
click at [482, 270] on span "button" at bounding box center [485, 270] width 6 height 6
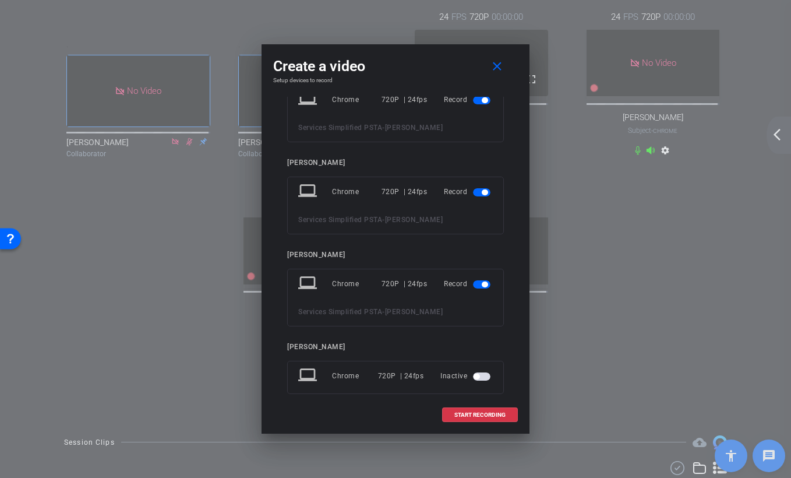
scroll to position [0, 0]
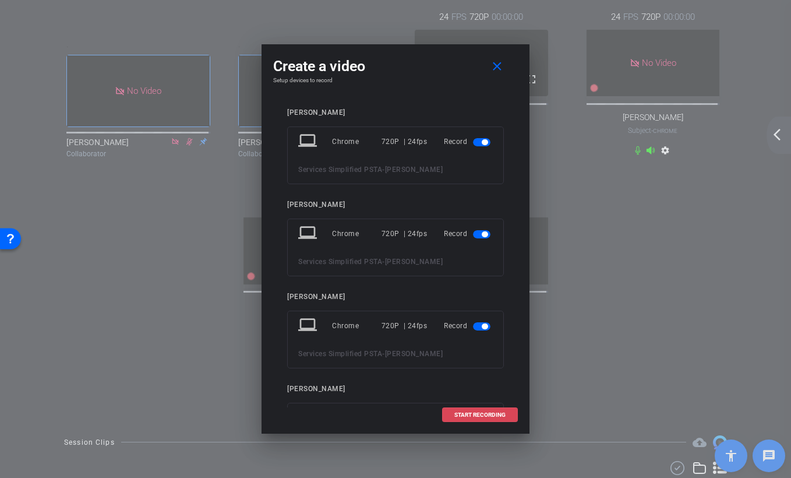
click at [474, 410] on button "START RECORDING" at bounding box center [480, 414] width 76 height 15
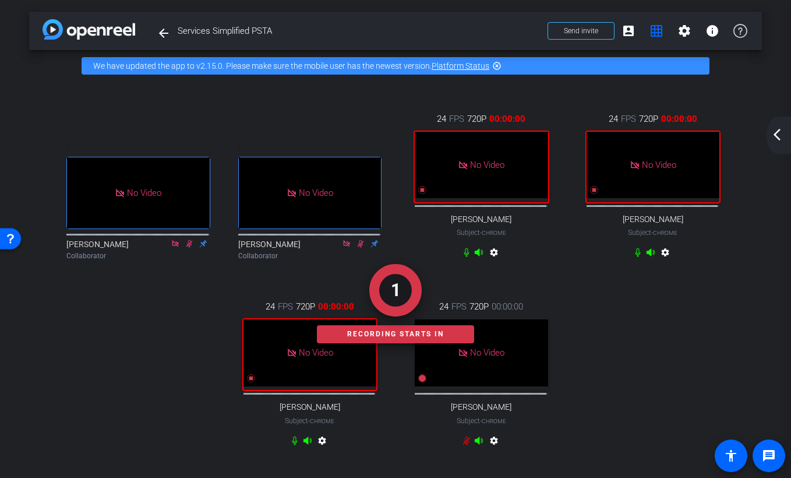
click at [773, 133] on mat-icon "arrow_back_ios_new" at bounding box center [777, 135] width 14 height 14
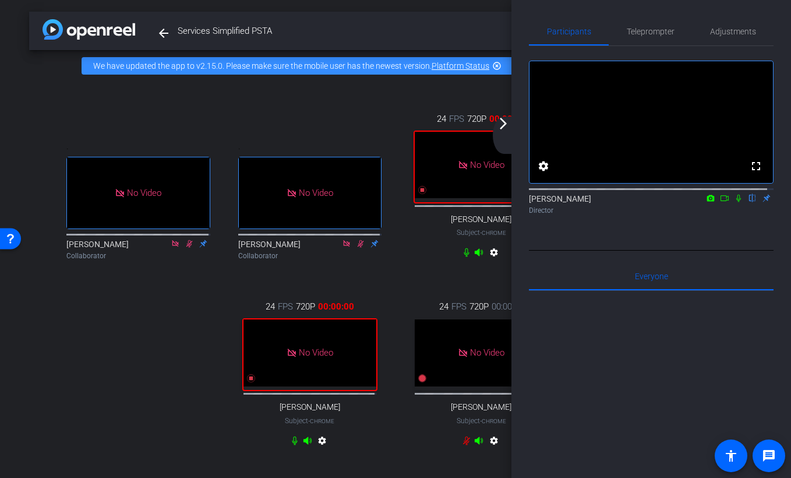
click at [720, 202] on icon at bounding box center [724, 198] width 9 height 8
click at [750, 202] on icon at bounding box center [752, 199] width 5 height 8
click at [498, 126] on mat-icon "arrow_forward_ios" at bounding box center [503, 124] width 14 height 14
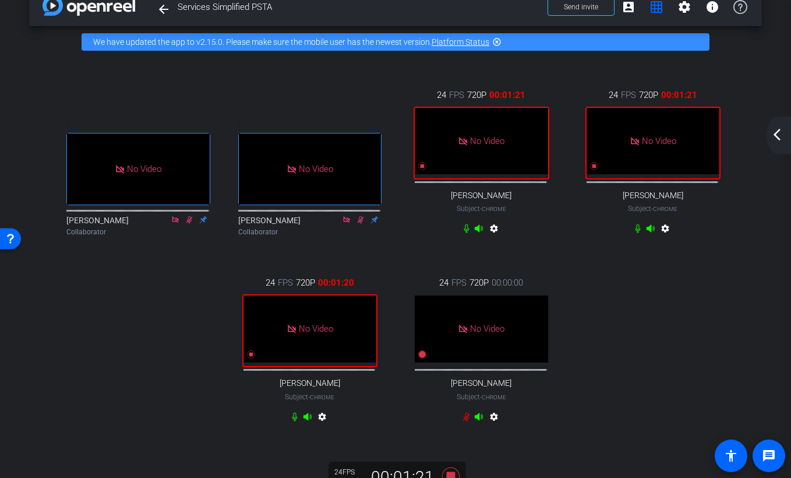
scroll to position [104, 0]
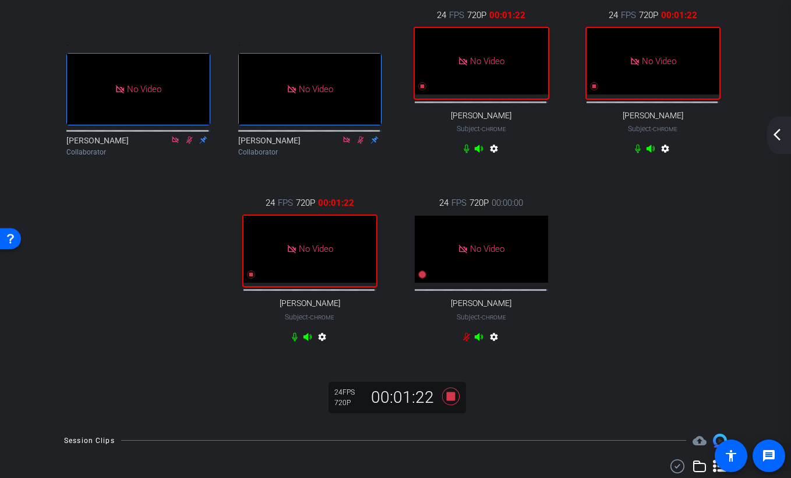
click at [774, 140] on mat-icon "arrow_back_ios_new" at bounding box center [777, 135] width 14 height 14
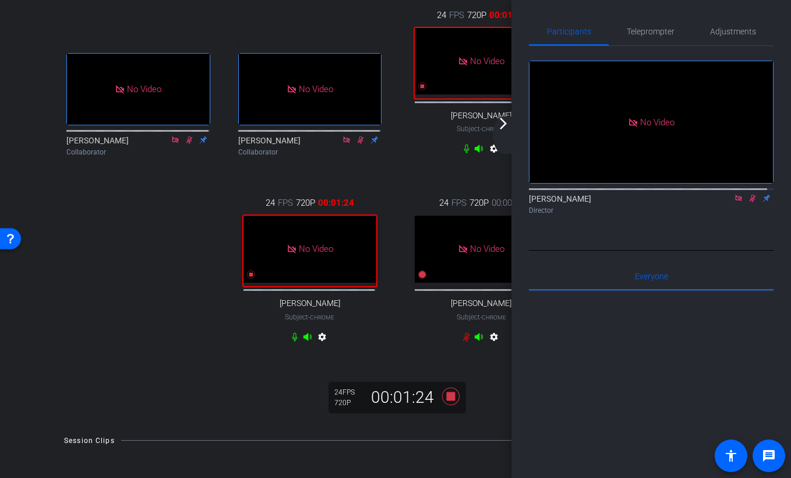
click at [748, 202] on icon at bounding box center [752, 198] width 9 height 8
click at [750, 202] on icon at bounding box center [753, 199] width 6 height 8
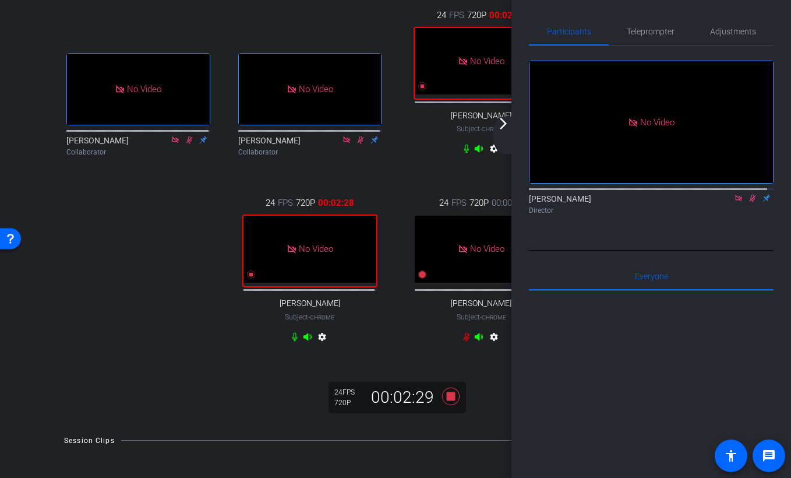
click at [750, 202] on icon at bounding box center [753, 199] width 6 height 8
click at [505, 126] on mat-icon "arrow_forward_ios" at bounding box center [503, 124] width 14 height 14
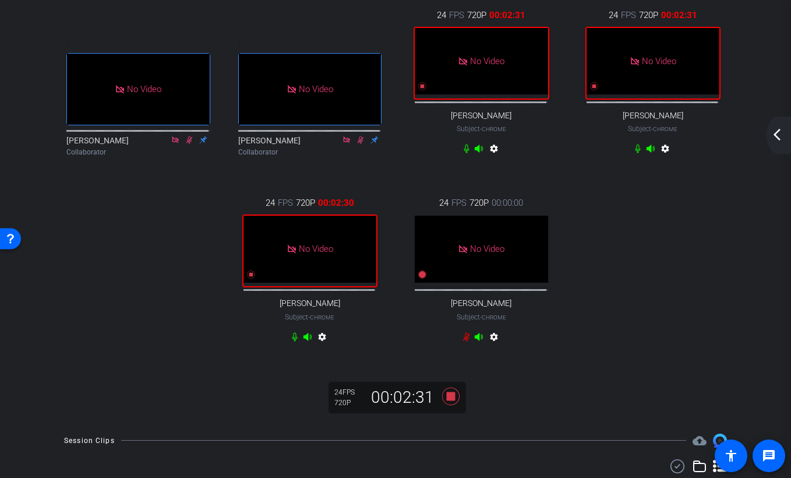
click at [462, 153] on icon at bounding box center [466, 148] width 9 height 9
click at [773, 133] on mat-icon "arrow_back_ios_new" at bounding box center [777, 135] width 14 height 14
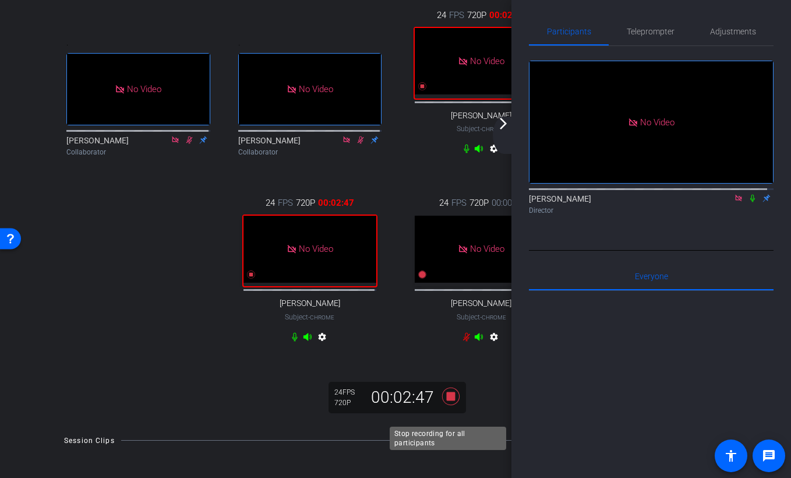
click at [447, 404] on icon at bounding box center [450, 395] width 17 height 17
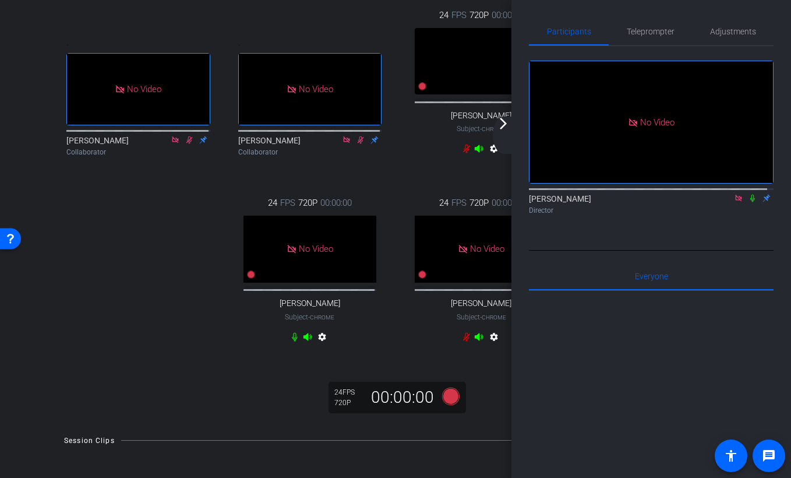
click at [710, 248] on div "No Video Adrian Nuno Director" at bounding box center [651, 148] width 245 height 204
click at [704, 216] on div "Director" at bounding box center [651, 210] width 245 height 10
click at [452, 404] on icon at bounding box center [450, 395] width 17 height 17
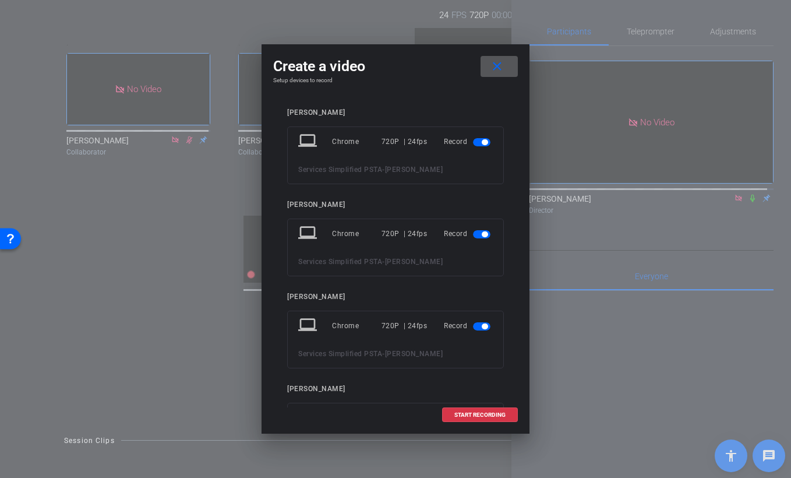
click at [474, 142] on span "button" at bounding box center [481, 142] width 17 height 8
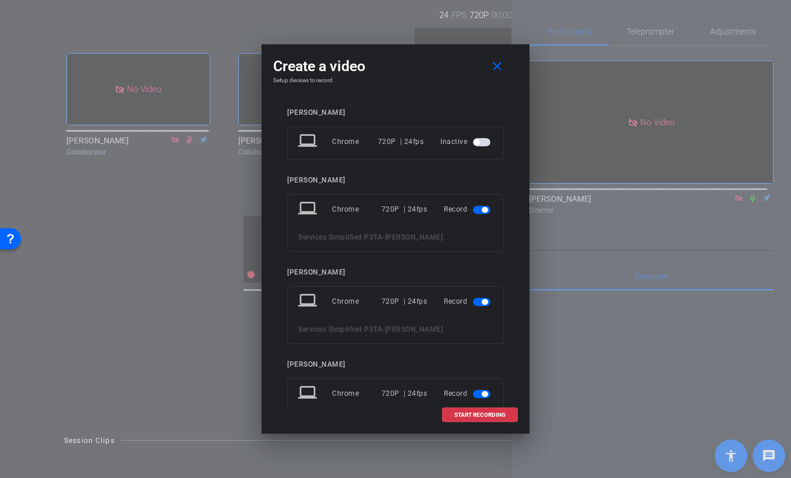
click at [474, 206] on span "button" at bounding box center [481, 210] width 17 height 8
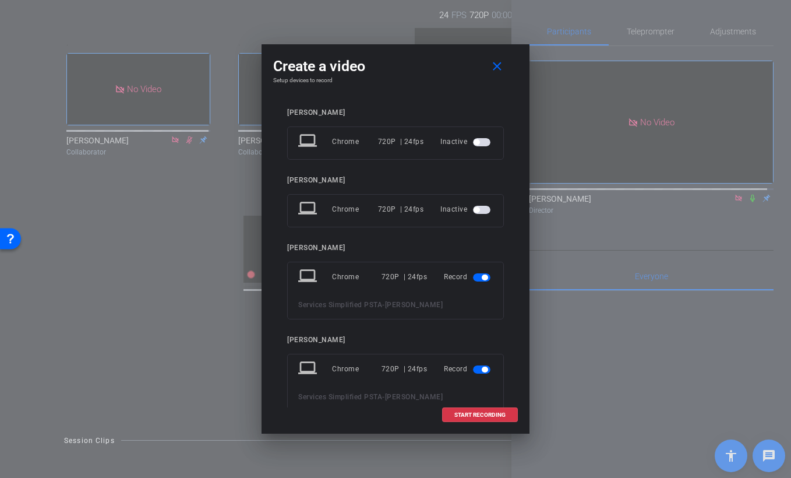
click at [482, 369] on span "button" at bounding box center [485, 369] width 6 height 6
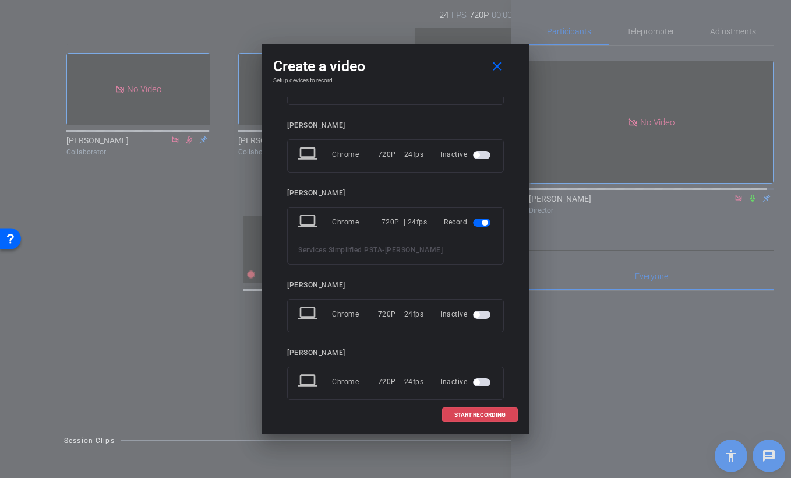
scroll to position [0, 0]
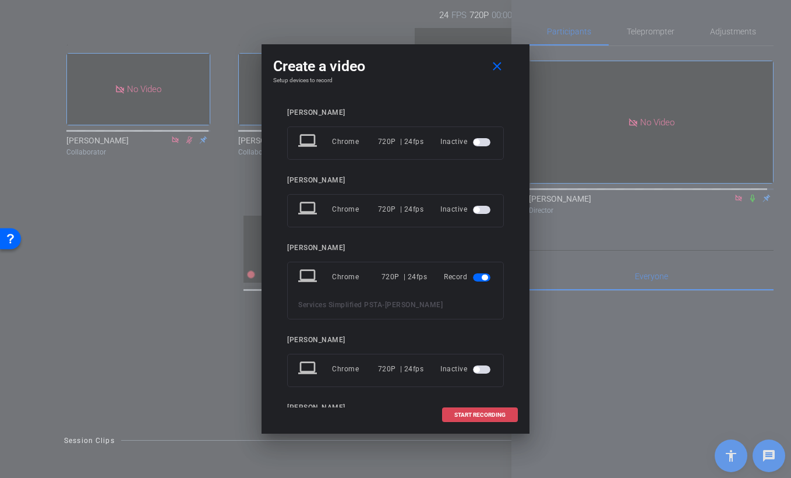
click at [482, 412] on span "START RECORDING" at bounding box center [479, 415] width 51 height 6
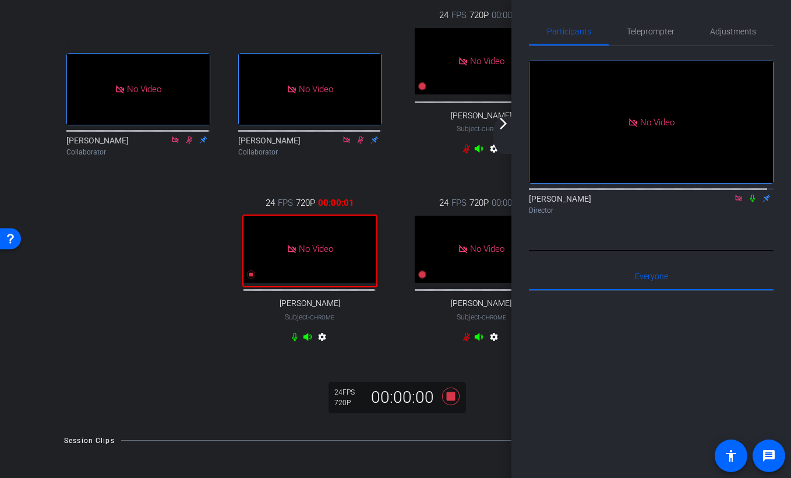
click at [750, 202] on icon at bounding box center [752, 199] width 5 height 8
click at [446, 404] on icon at bounding box center [450, 395] width 17 height 17
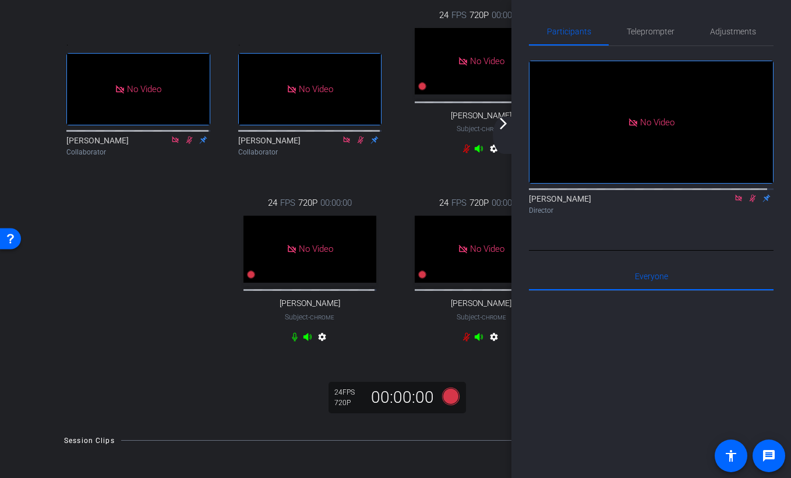
click at [750, 202] on icon at bounding box center [753, 199] width 6 height 8
click at [735, 201] on icon at bounding box center [738, 198] width 6 height 6
click at [507, 121] on mat-icon "arrow_forward_ios" at bounding box center [503, 124] width 14 height 14
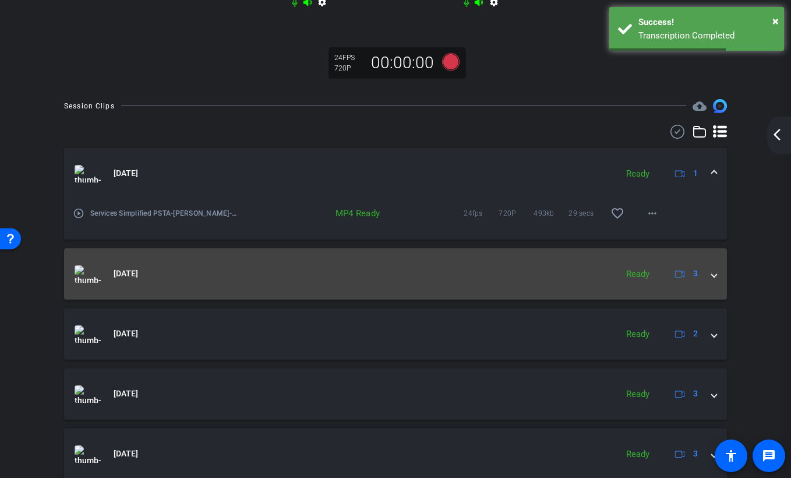
scroll to position [439, 0]
click at [703, 282] on div "Oct 9, 2025 Ready 3" at bounding box center [393, 272] width 637 height 17
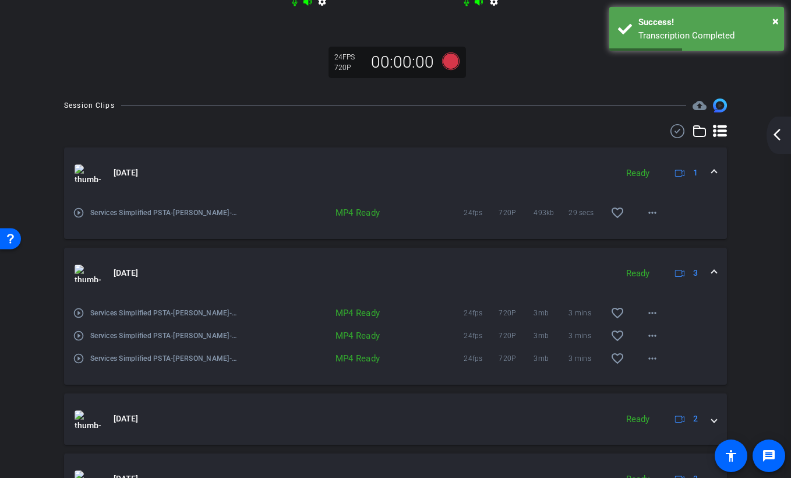
click at [704, 282] on div "Oct 9, 2025 Ready 3" at bounding box center [393, 272] width 637 height 17
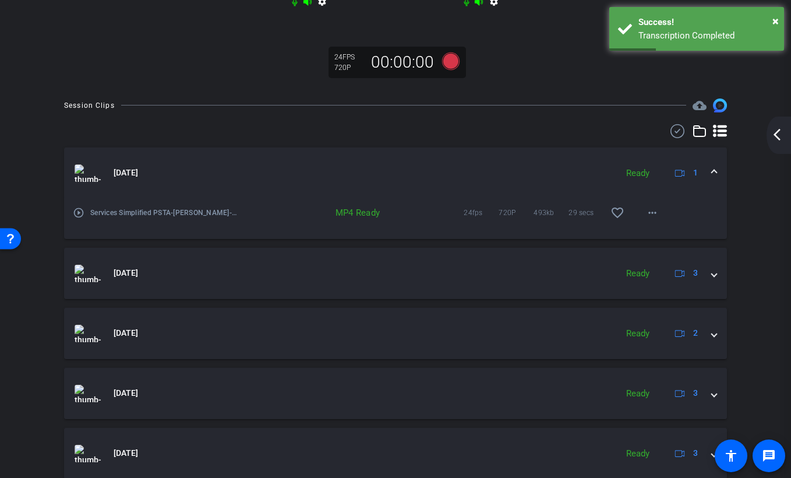
click at [701, 182] on div "Oct 9, 2025 Ready 1" at bounding box center [393, 172] width 637 height 17
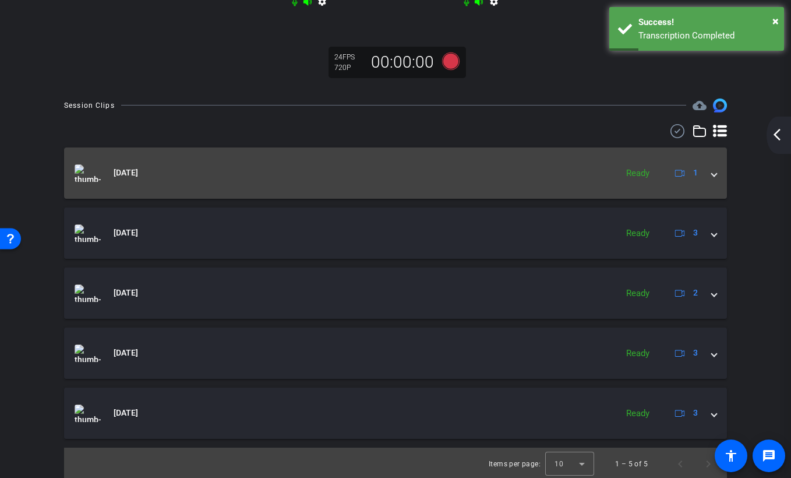
click at [701, 182] on div "Oct 9, 2025 Ready 1" at bounding box center [393, 172] width 637 height 17
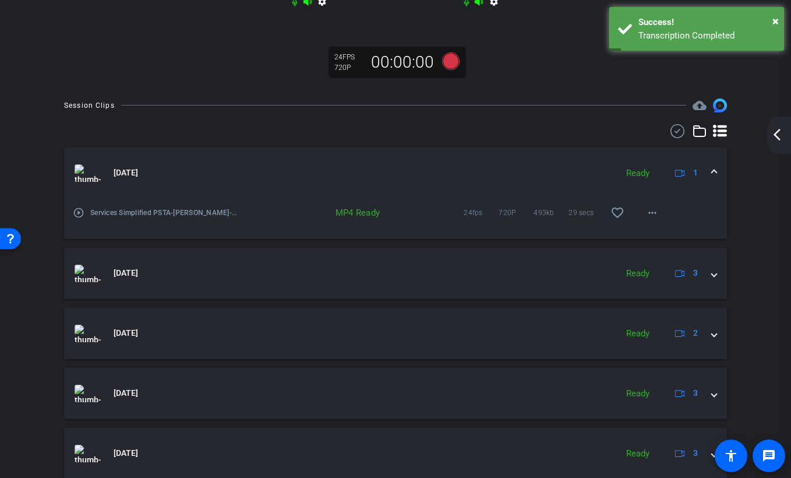
click at [701, 182] on div "Oct 9, 2025 Ready 1" at bounding box center [393, 172] width 637 height 17
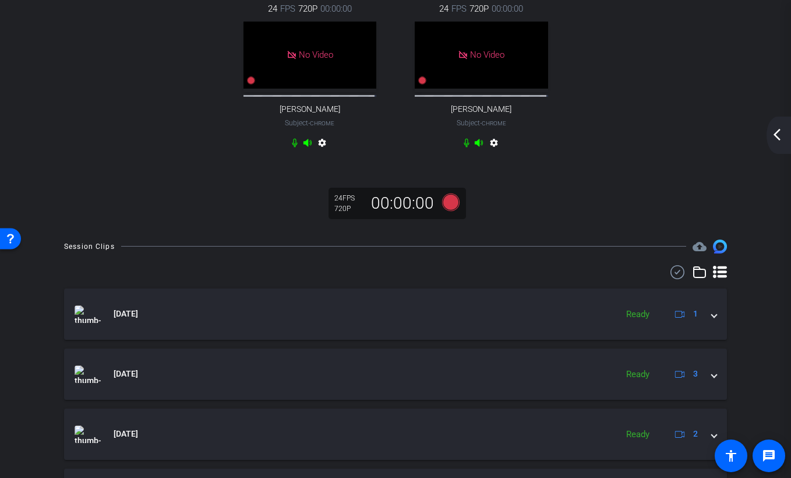
scroll to position [0, 0]
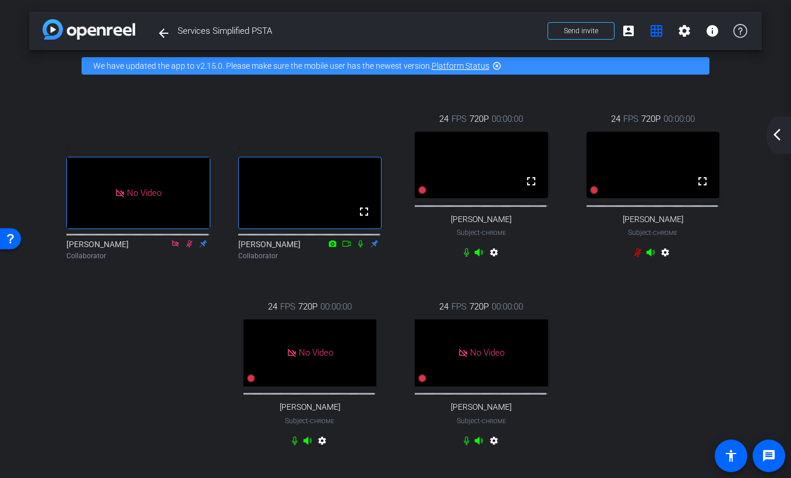
click at [777, 129] on mat-icon "arrow_back_ios_new" at bounding box center [777, 135] width 14 height 14
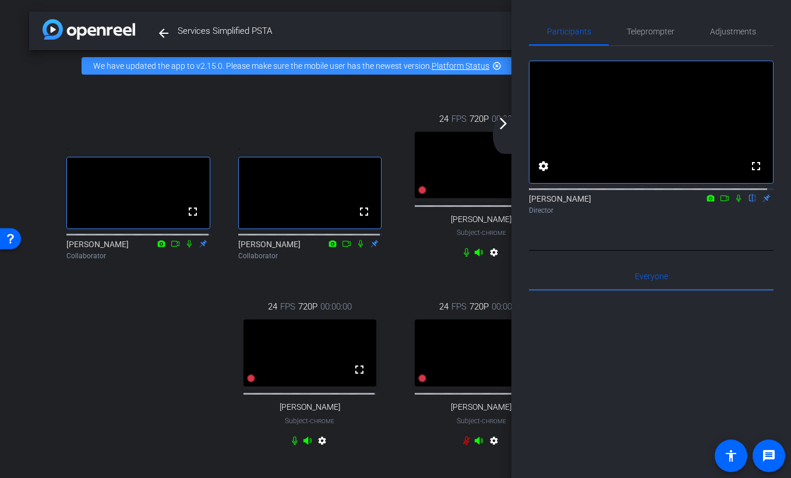
click at [500, 124] on mat-icon "arrow_forward_ios" at bounding box center [503, 124] width 14 height 14
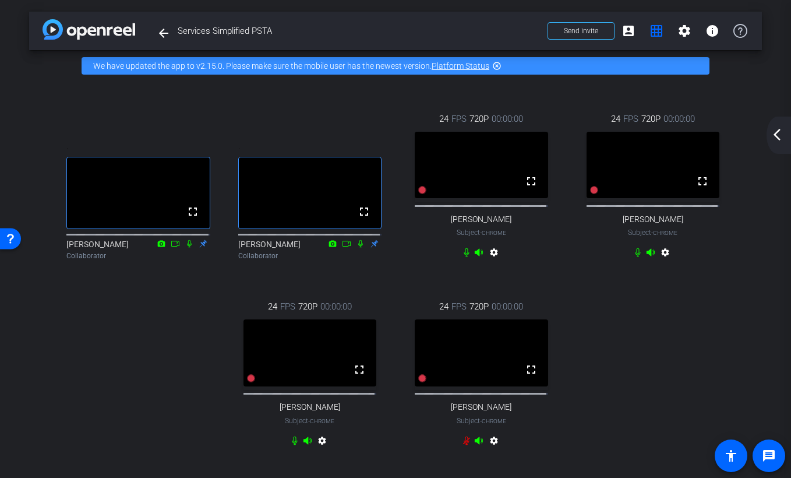
click at [666, 354] on div ". fullscreen Julian Jarzebowski Collaborator . fullscreen Grace McSweeney Colla…" at bounding box center [395, 281] width 686 height 376
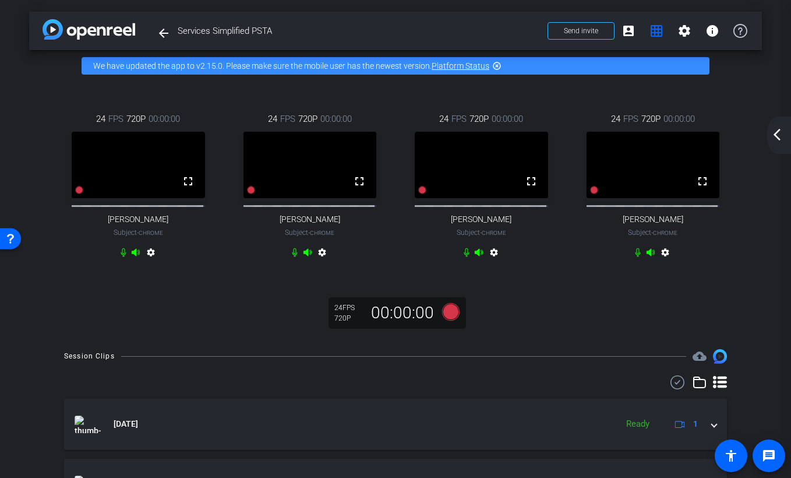
drag, startPoint x: 188, startPoint y: 322, endPoint x: 184, endPoint y: 309, distance: 14.2
click at [188, 322] on div "24 FPS 720P 00:00:00 fullscreen Jay Kaine Subject - Chrome settings 24 FPS 720P…" at bounding box center [395, 210] width 733 height 256
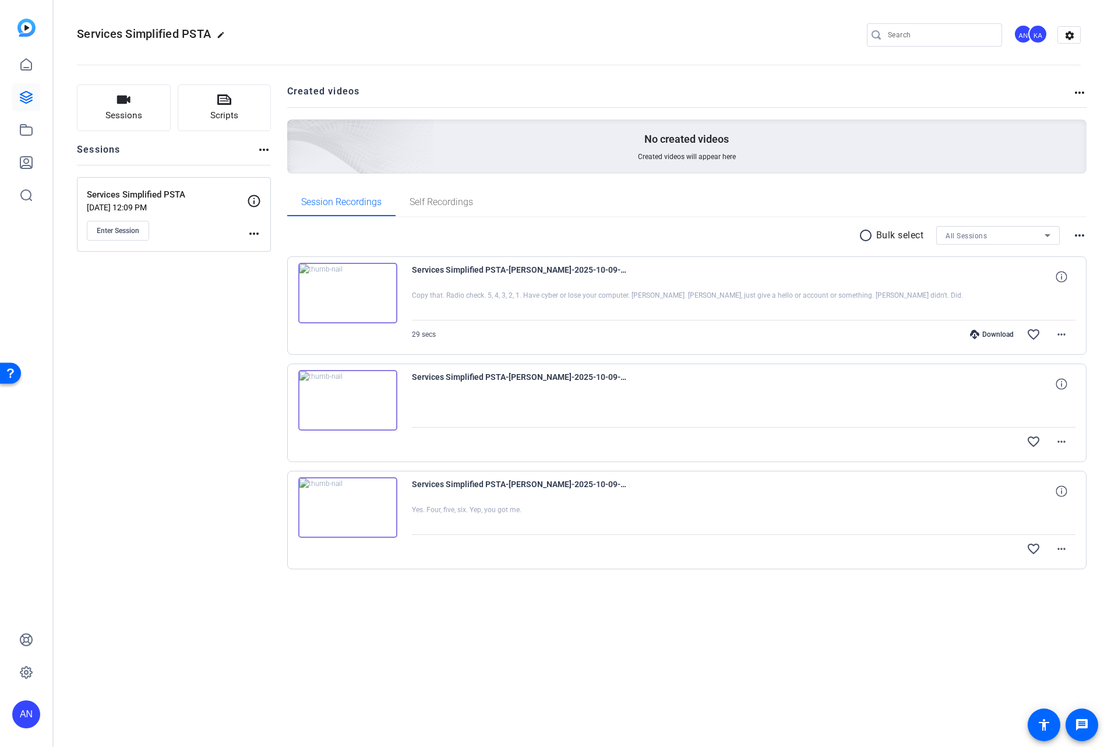
click at [354, 388] on img at bounding box center [347, 400] width 99 height 61
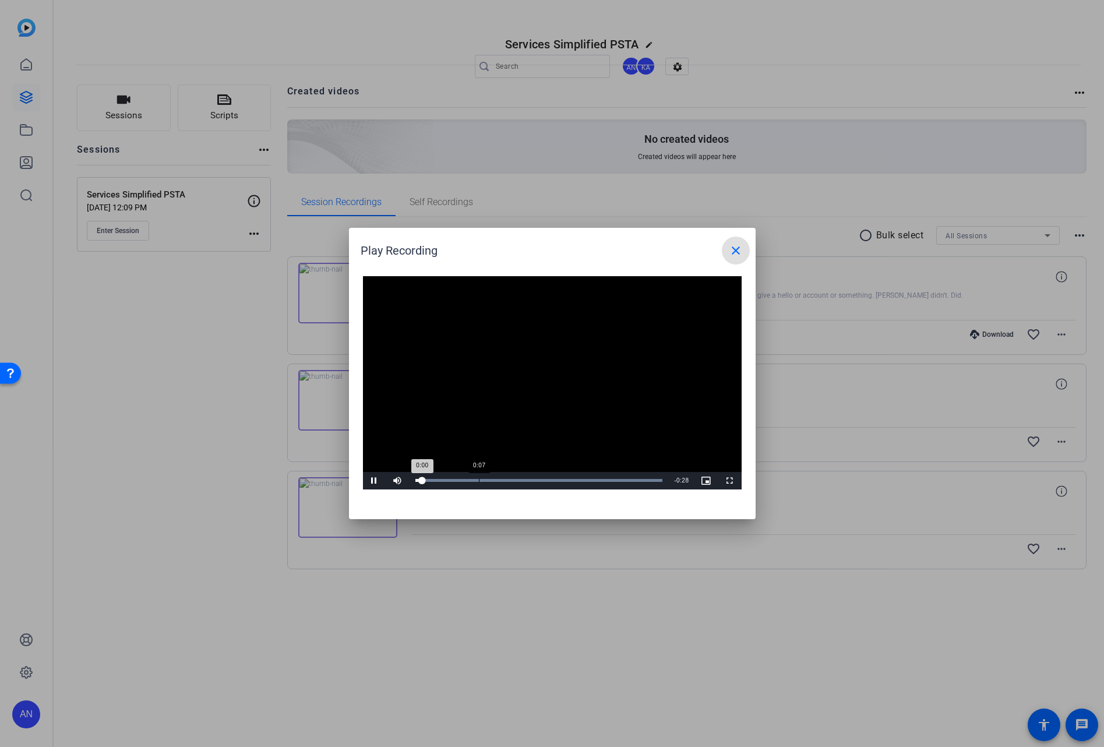
click at [479, 479] on div "Loaded : 100.00% 0:07 0:00" at bounding box center [539, 480] width 248 height 3
click at [502, 481] on div "Loaded : 100.00% 0:07 0:07" at bounding box center [539, 480] width 248 height 3
click at [517, 479] on div "0:11" at bounding box center [517, 480] width 1 height 3
click at [531, 476] on div "Loaded : 100.00% 0:13 0:12" at bounding box center [539, 480] width 259 height 17
click at [548, 476] on div "Loaded : 100.00% 0:15 0:15" at bounding box center [539, 480] width 259 height 17
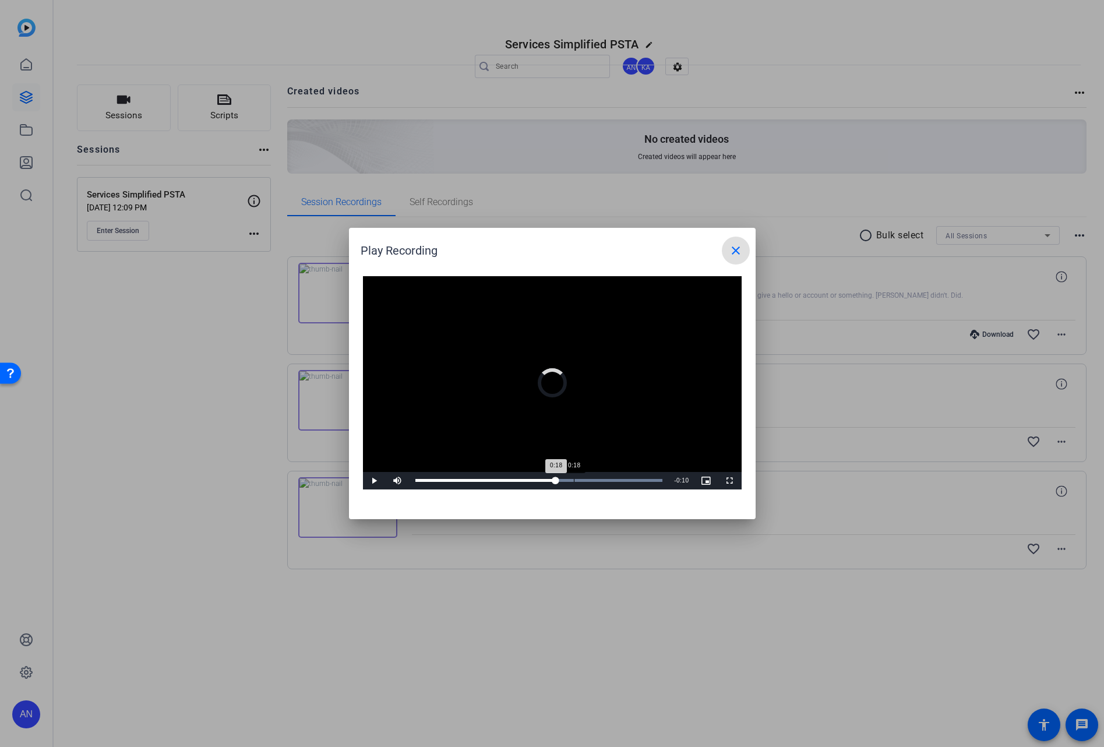
click at [574, 478] on div "Loaded : 100.00% 0:18 0:18" at bounding box center [539, 480] width 259 height 17
click at [563, 477] on div "Loaded : 100.00% 0:17 0:17" at bounding box center [539, 480] width 259 height 17
drag, startPoint x: 615, startPoint y: 575, endPoint x: 605, endPoint y: 572, distance: 10.3
click at [615, 575] on div at bounding box center [552, 373] width 1104 height 747
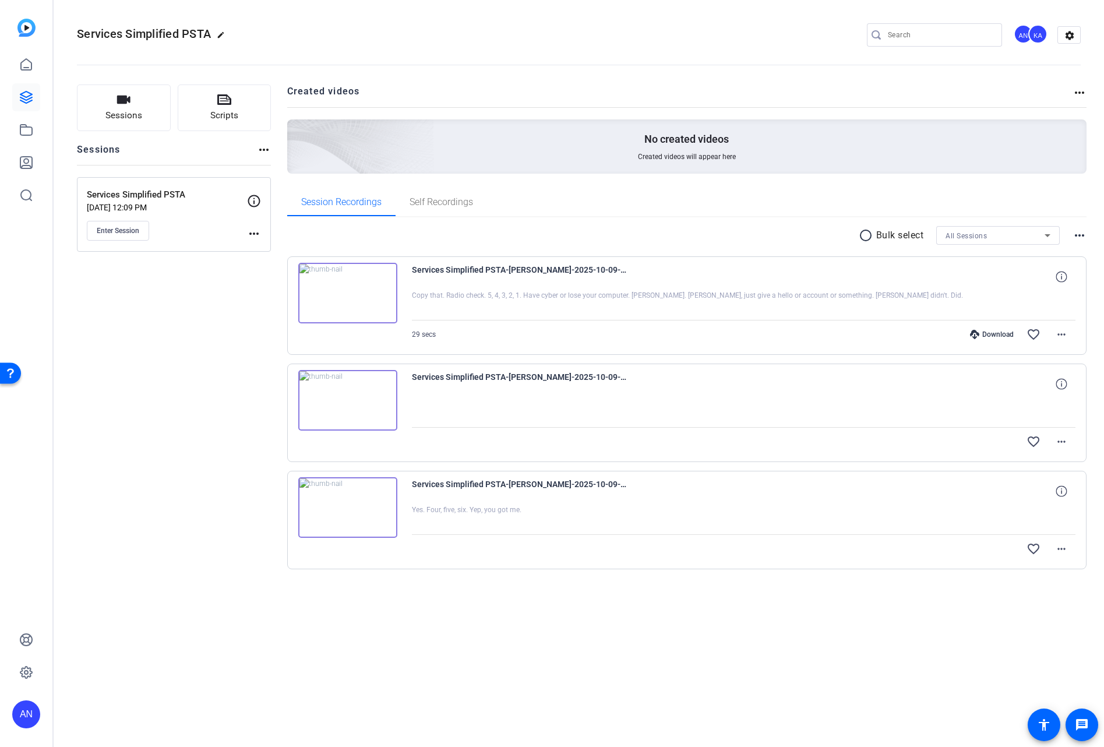
click at [109, 542] on div "Sessions Scripts Sessions more_horiz Services Simplified PSTA [DATE] 12:09 PM E…" at bounding box center [174, 345] width 194 height 522
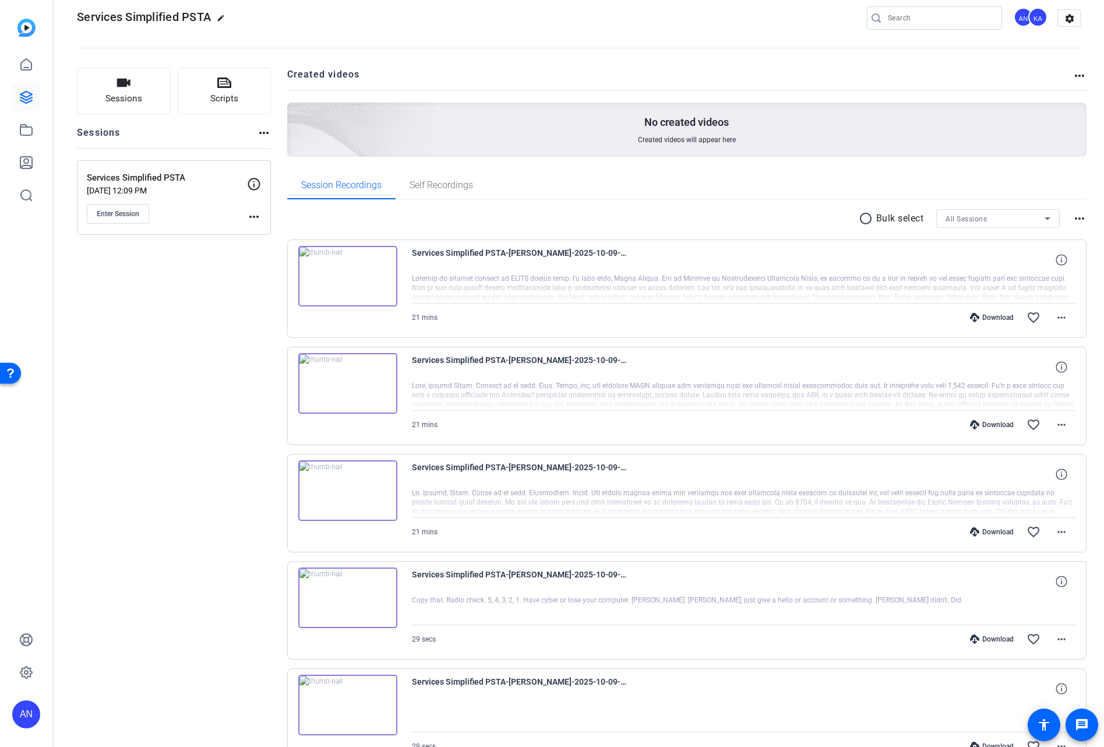
scroll to position [88, 0]
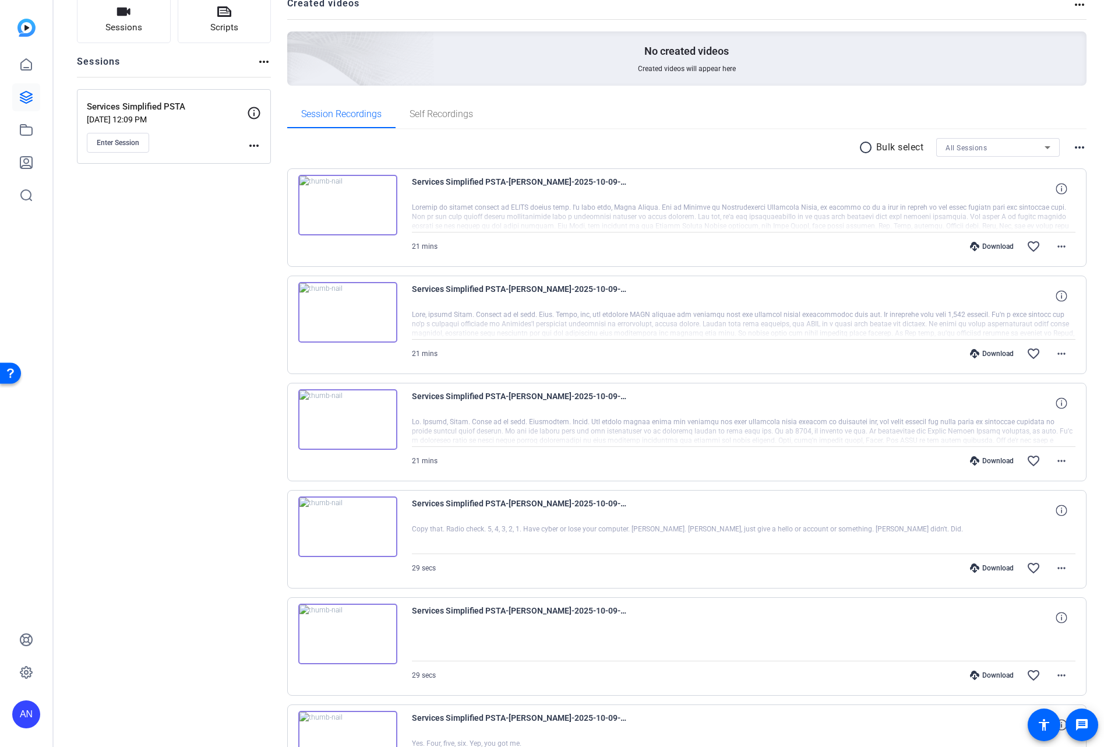
click at [192, 547] on div "Sessions Scripts Sessions more_horiz Services Simplified PSTA [DATE] 12:09 PM E…" at bounding box center [174, 419] width 194 height 844
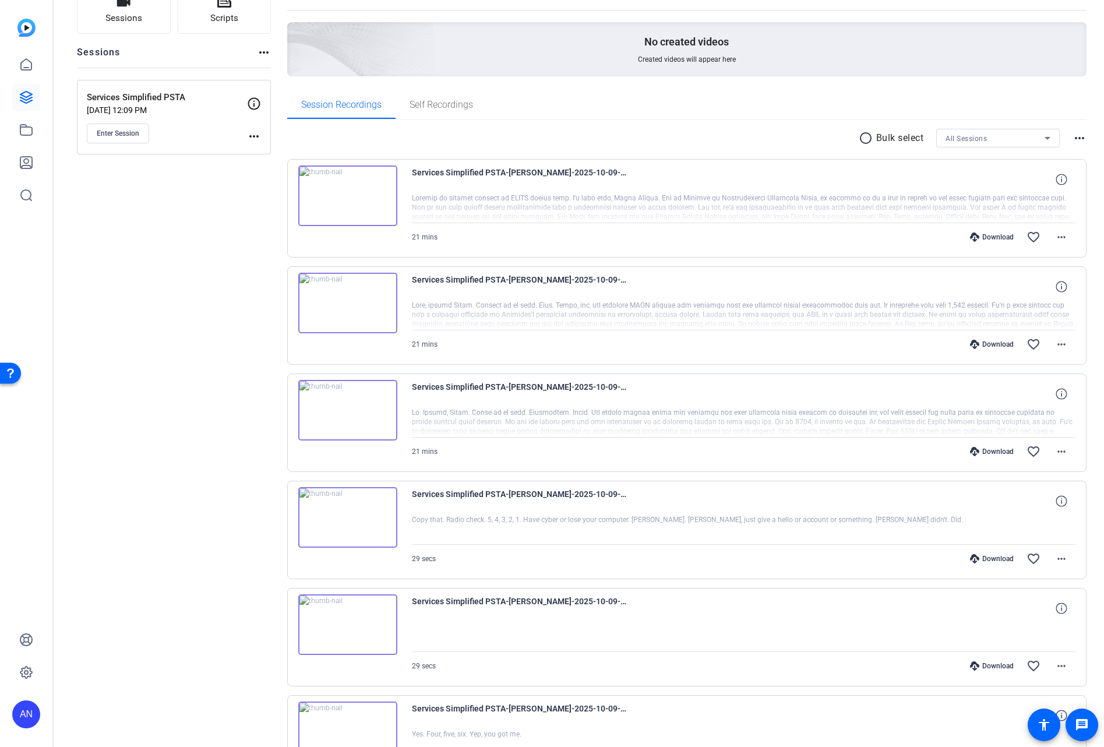
scroll to position [0, 0]
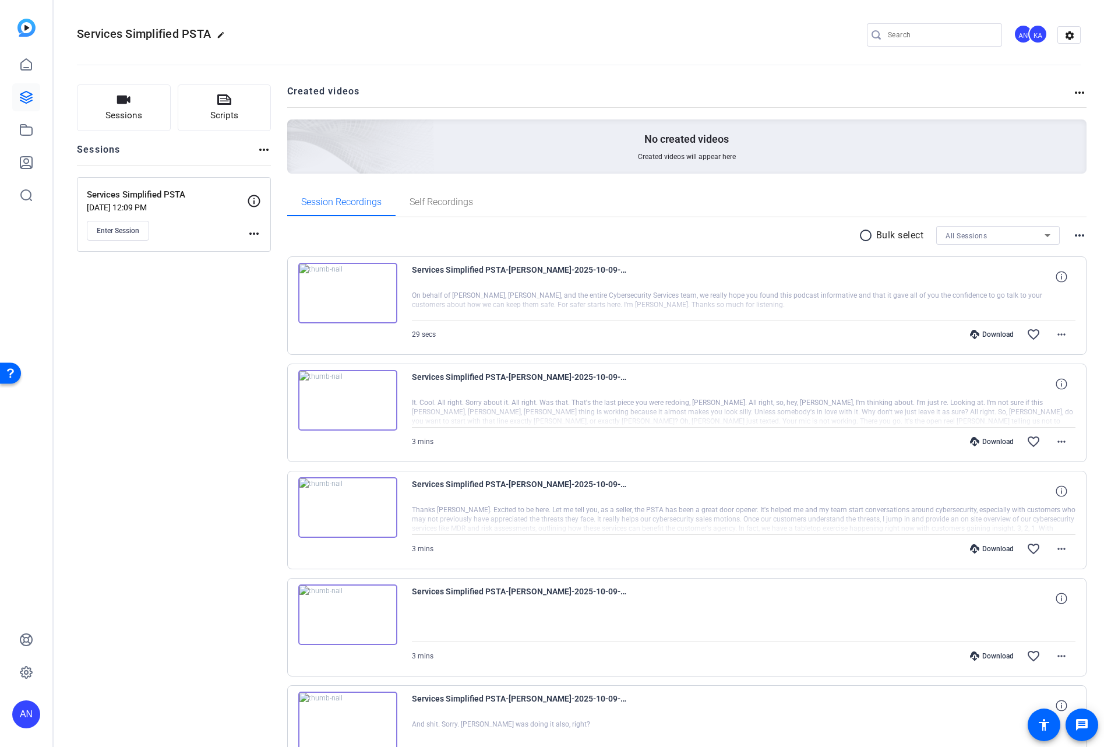
click at [216, 433] on div "Sessions Scripts Sessions more_horiz Services Simplified PSTA [DATE] 12:09 PM E…" at bounding box center [174, 730] width 194 height 1293
click at [194, 449] on div "Sessions Scripts Sessions more_horiz Services Simplified PSTA [DATE] 12:09 PM E…" at bounding box center [174, 730] width 194 height 1293
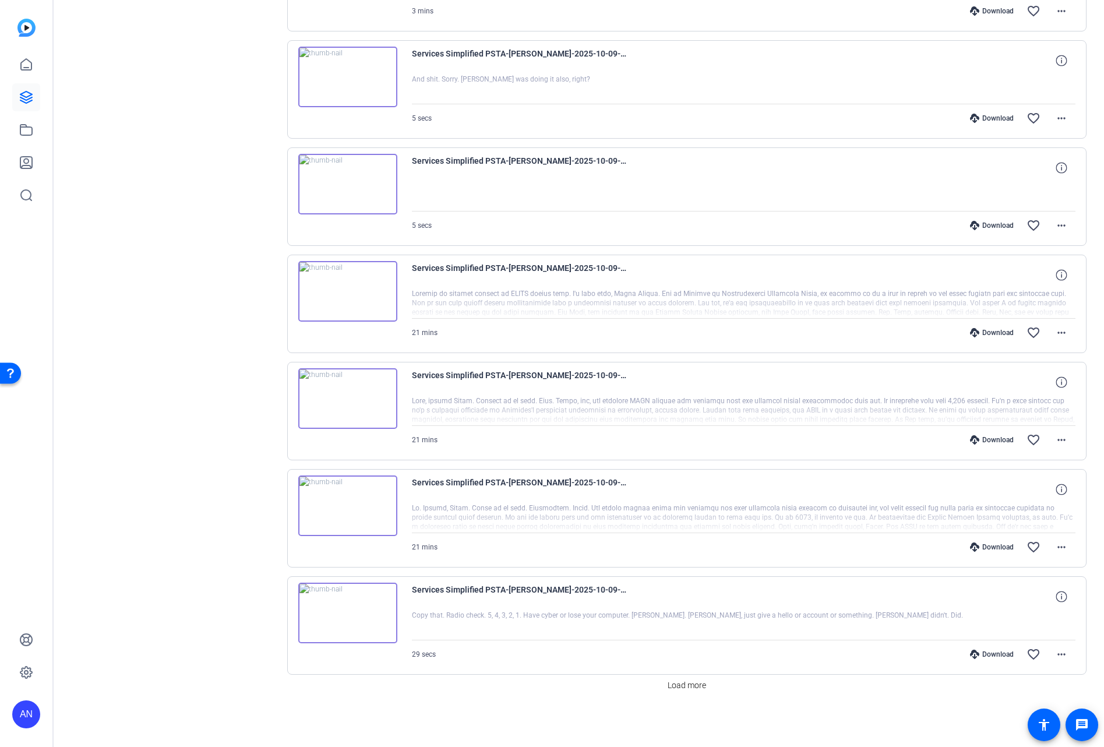
scroll to position [646, 0]
click at [1060, 544] on mat-icon "more_horiz" at bounding box center [1061, 546] width 14 height 14
click at [1044, 598] on span "Download MP4" at bounding box center [1025, 600] width 70 height 14
click at [1055, 438] on mat-icon "more_horiz" at bounding box center [1061, 439] width 14 height 14
click at [1041, 492] on span "Download MP4" at bounding box center [1025, 493] width 70 height 14
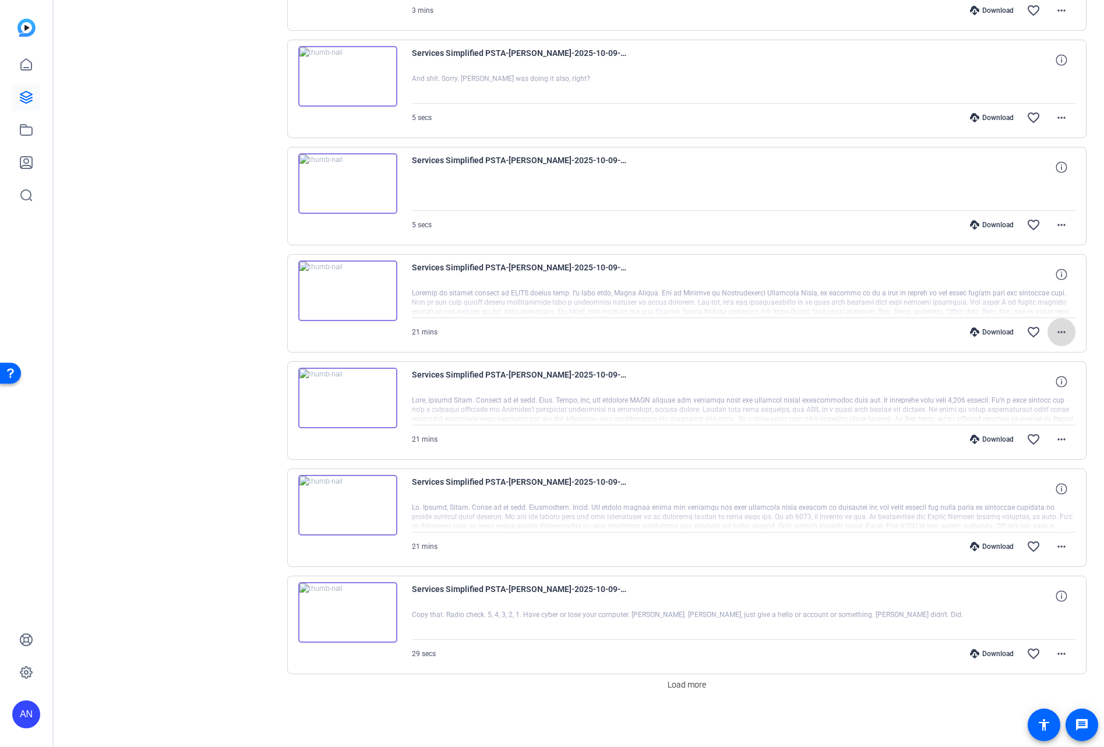
click at [1056, 333] on mat-icon "more_horiz" at bounding box center [1061, 332] width 14 height 14
click at [1041, 382] on span "Download MP4" at bounding box center [1025, 386] width 70 height 14
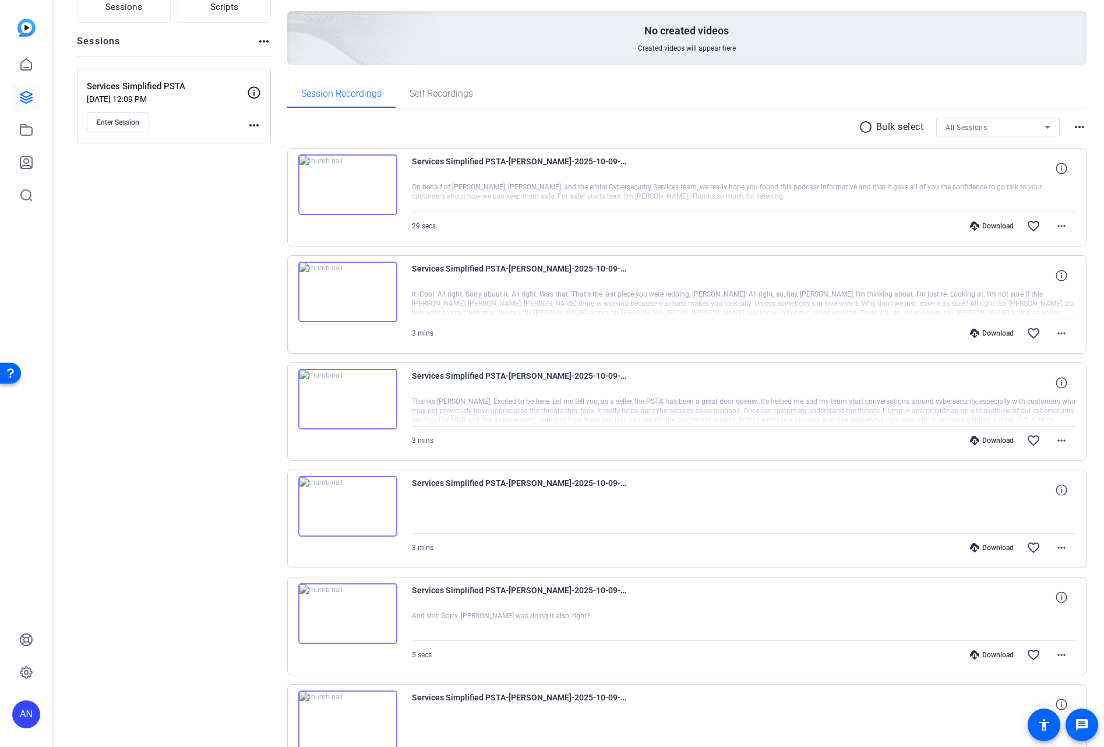
scroll to position [108, 0]
click at [1056, 437] on mat-icon "more_horiz" at bounding box center [1061, 441] width 14 height 14
click at [1043, 493] on span "Download MP4" at bounding box center [1025, 495] width 70 height 14
click at [1057, 327] on mat-icon "more_horiz" at bounding box center [1061, 334] width 14 height 14
click at [1045, 383] on span "Download MP4" at bounding box center [1025, 387] width 70 height 14
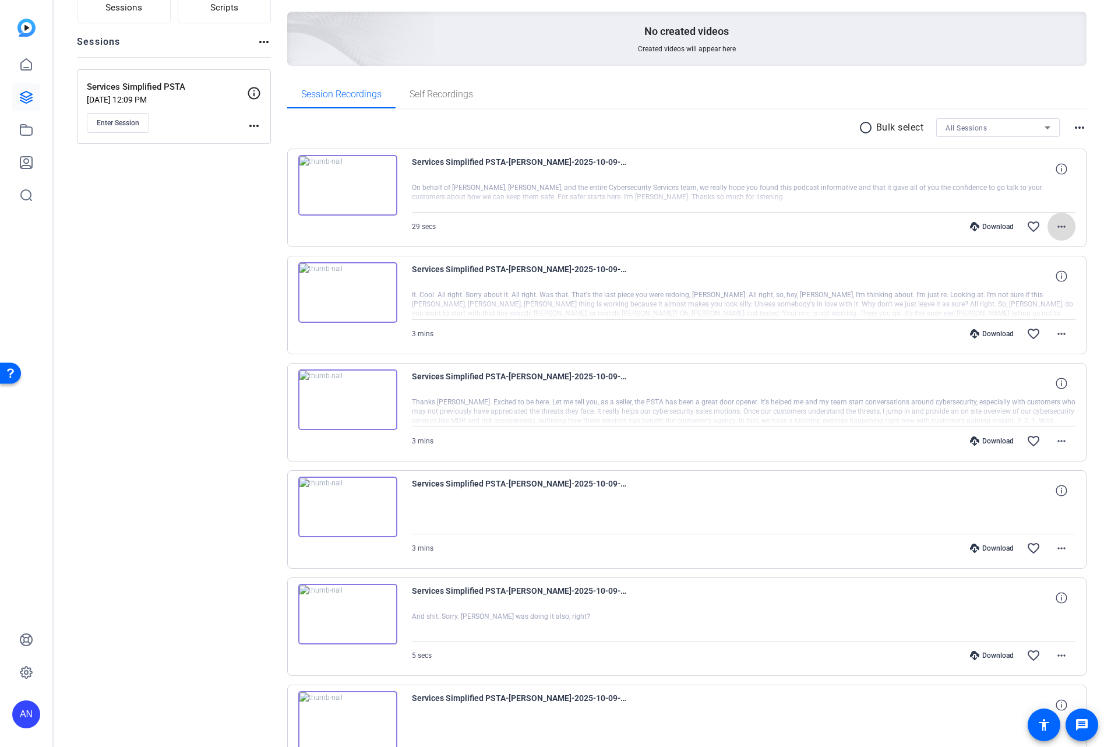
click at [1057, 222] on mat-icon "more_horiz" at bounding box center [1061, 227] width 14 height 14
click at [1036, 278] on span "Download MP4" at bounding box center [1025, 280] width 70 height 14
click at [230, 267] on div "Sessions Scripts Sessions more_horiz Services Simplified PSTA [DATE] 12:09 PM E…" at bounding box center [174, 623] width 194 height 1293
